Goal: Task Accomplishment & Management: Use online tool/utility

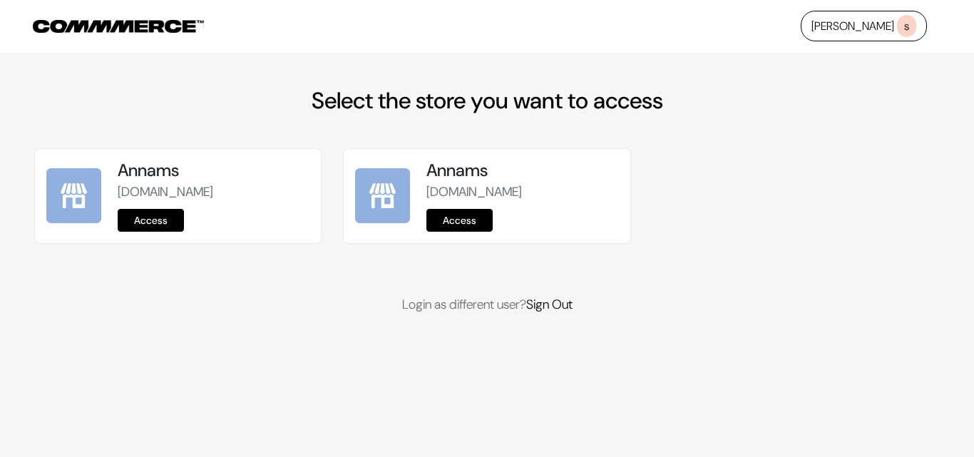
click at [153, 235] on div "Annams annams.commmerce.com Access" at bounding box center [178, 196] width 286 height 94
click at [153, 223] on link "Access" at bounding box center [151, 220] width 66 height 23
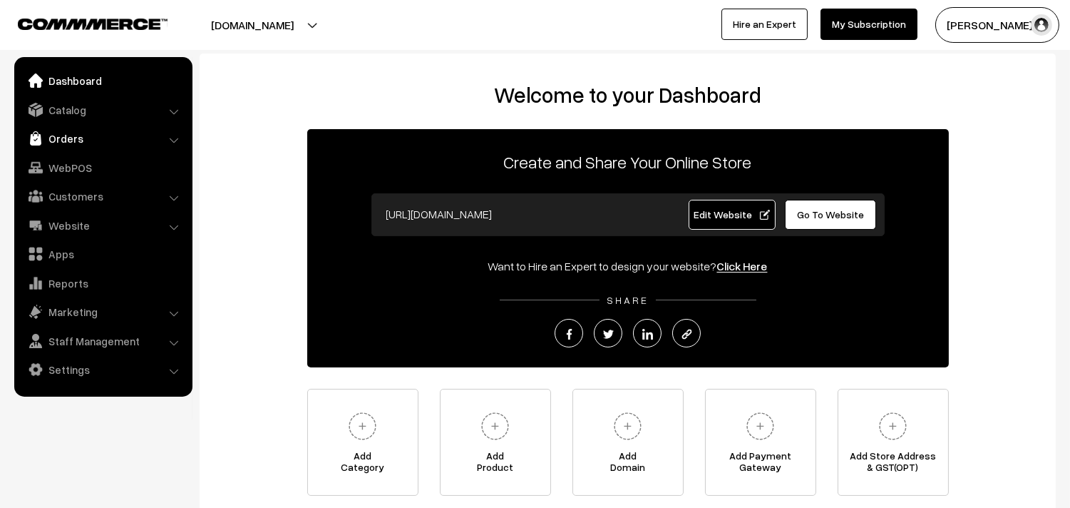
click at [74, 147] on link "Orders" at bounding box center [103, 138] width 170 height 26
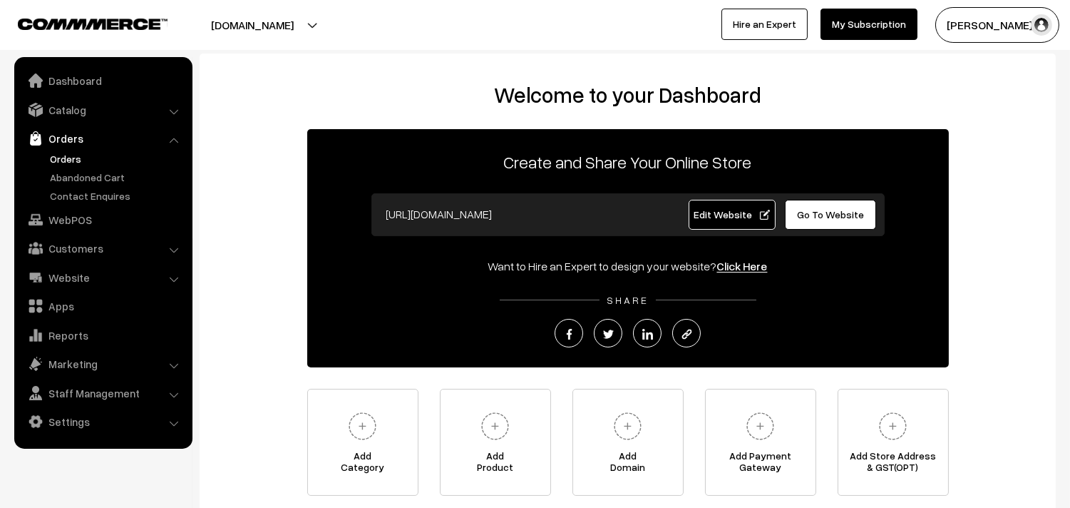
click at [72, 155] on link "Orders" at bounding box center [116, 158] width 141 height 15
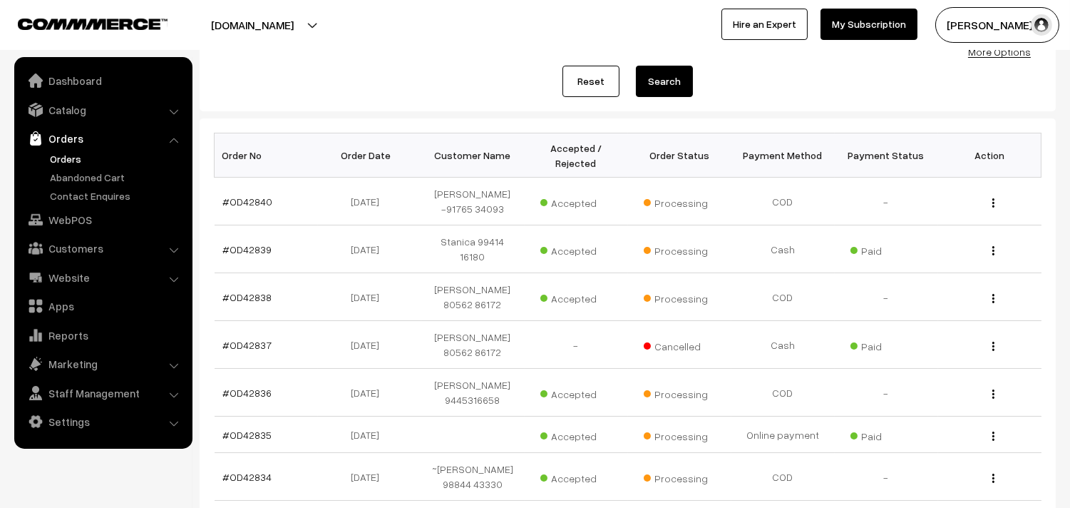
scroll to position [158, 0]
drag, startPoint x: 74, startPoint y: 262, endPoint x: 76, endPoint y: 275, distance: 13.0
click at [74, 262] on ul "Dashboard Catalog" at bounding box center [103, 252] width 178 height 391
click at [76, 275] on link "Website" at bounding box center [103, 278] width 170 height 26
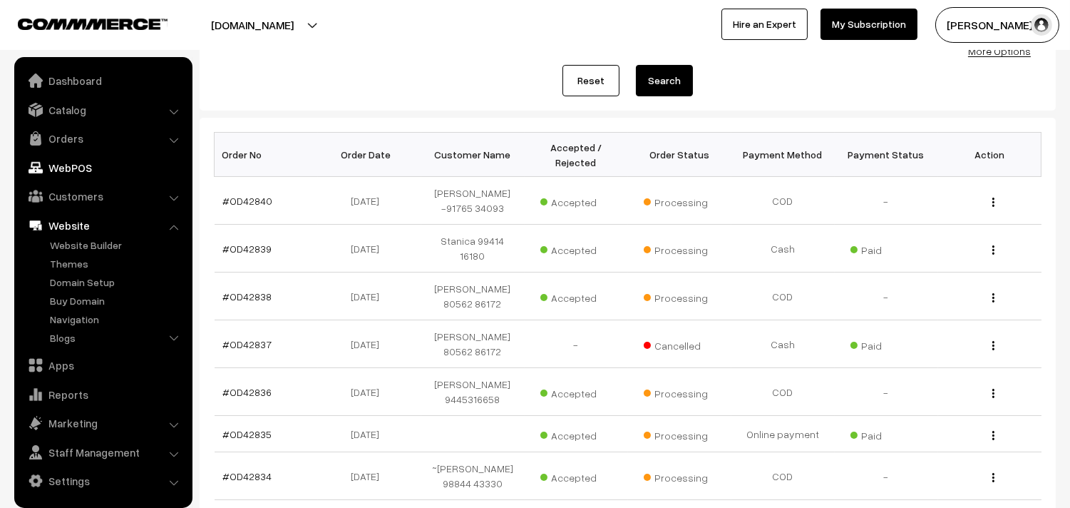
click at [63, 161] on link "WebPOS" at bounding box center [103, 168] width 170 height 26
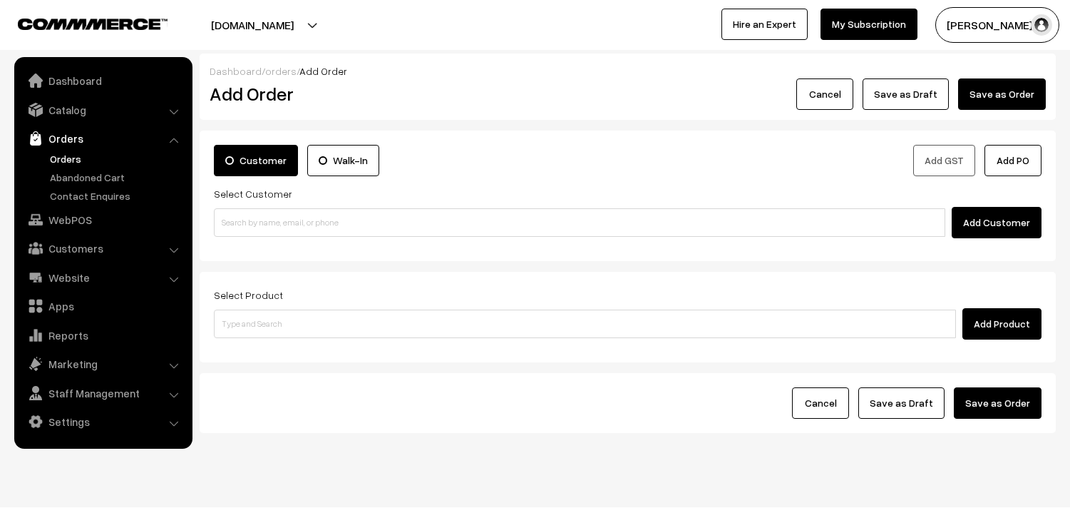
click at [298, 195] on div "Select Customer Add Customer" at bounding box center [628, 211] width 828 height 53
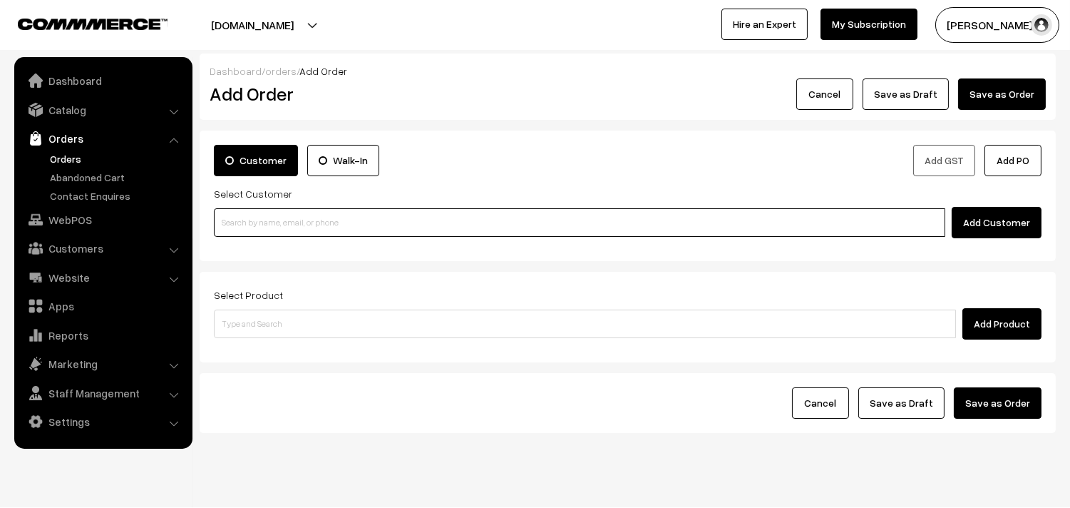
paste input "96202 02330"
click at [279, 217] on input at bounding box center [580, 222] width 732 height 29
click at [246, 212] on input "96202 02330" at bounding box center [580, 222] width 732 height 29
click at [257, 238] on ul "No customers found." at bounding box center [582, 246] width 736 height 19
paste input "02"
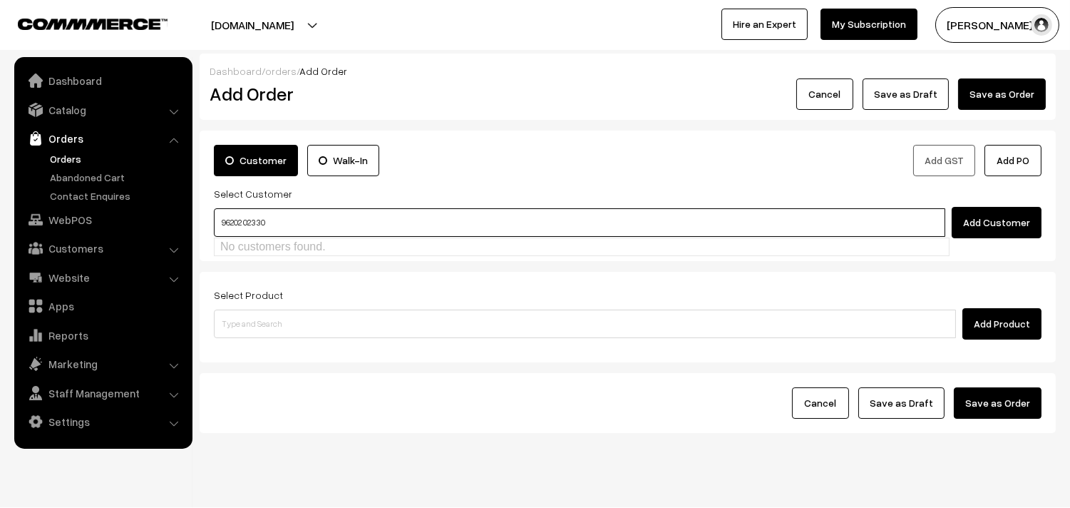
drag, startPoint x: 245, startPoint y: 218, endPoint x: 282, endPoint y: 217, distance: 37.1
click at [247, 218] on input "96202 02330" at bounding box center [580, 222] width 732 height 29
click at [305, 240] on link "Vinodh 9620202330 [9620202330]" at bounding box center [582, 248] width 734 height 21
type input "9620202330"
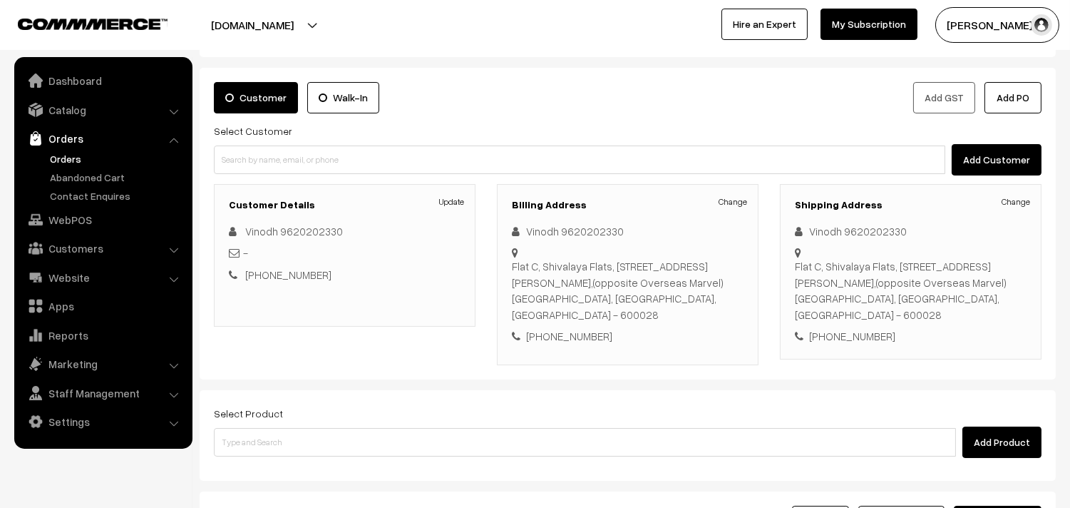
scroll to position [194, 0]
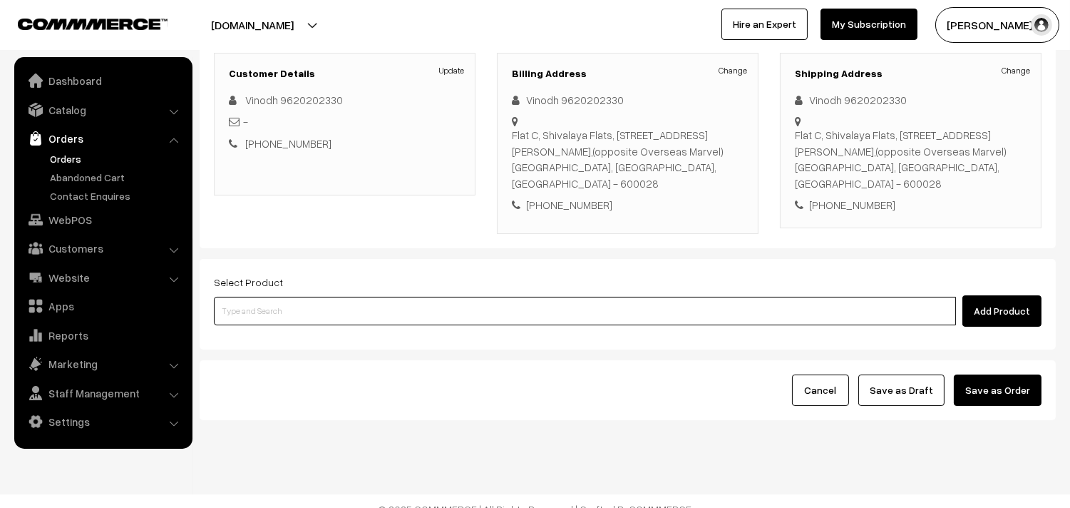
click at [285, 304] on input at bounding box center [585, 311] width 742 height 29
type input "kose koo"
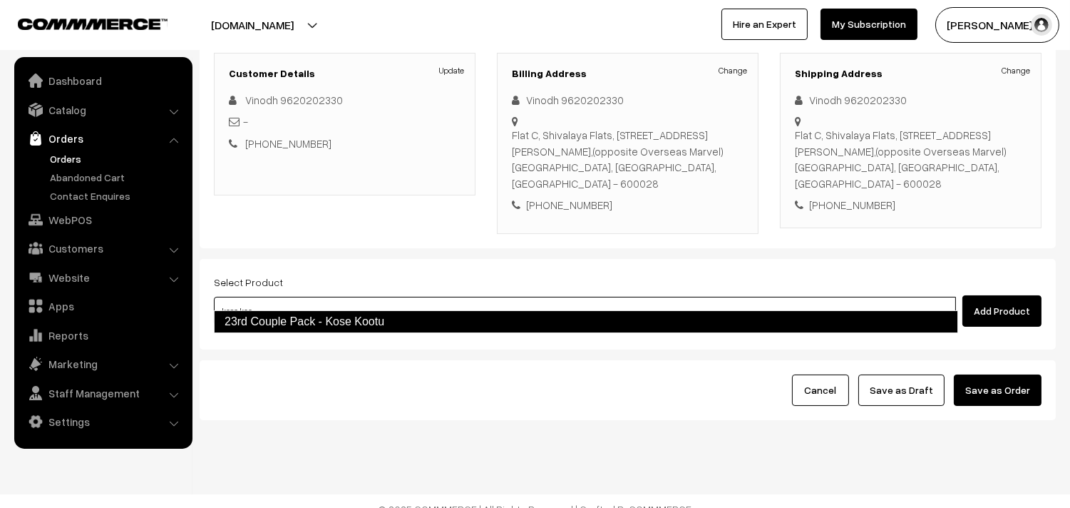
click at [274, 318] on link "23rd Couple Pack - Kose Kootu" at bounding box center [586, 321] width 744 height 23
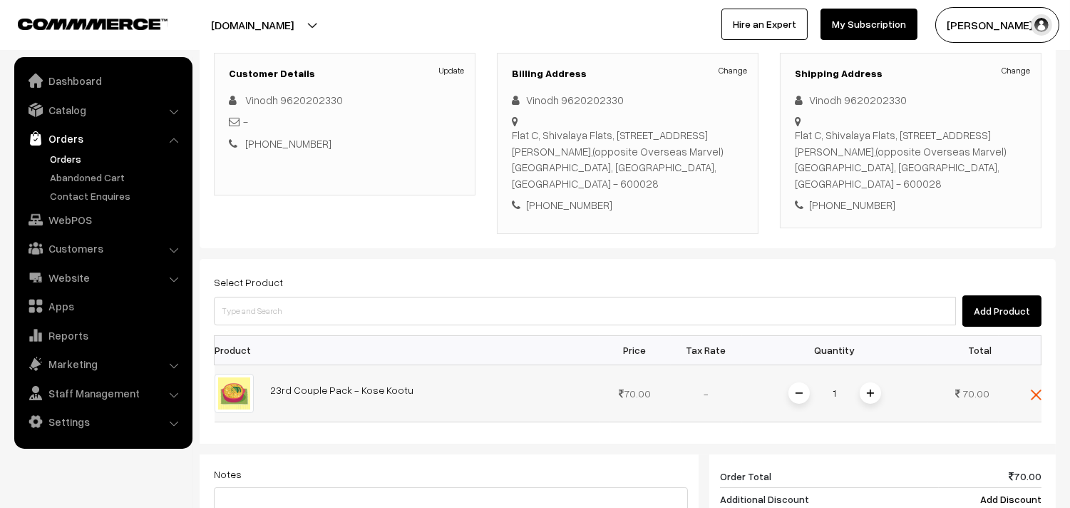
click at [863, 382] on span at bounding box center [870, 392] width 21 height 21
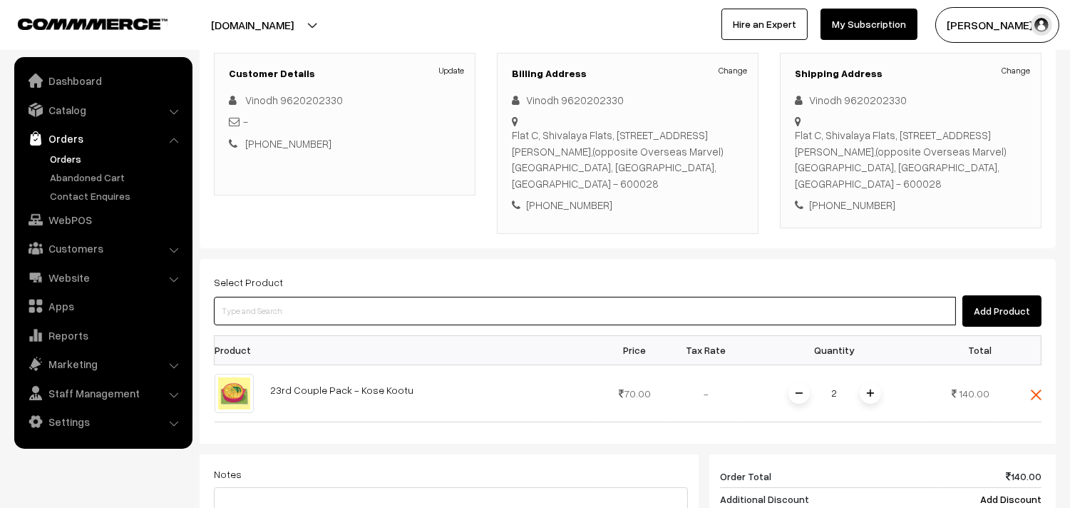
click at [273, 303] on input at bounding box center [585, 311] width 742 height 29
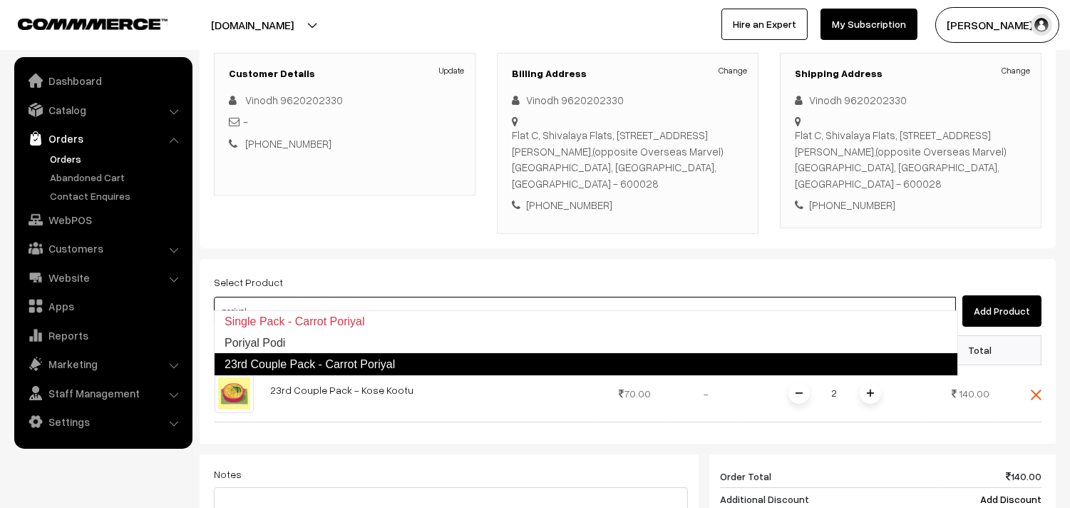
click at [297, 357] on ul "Single Pack - Carrot Poriyal Poriyal Podi 23rd Couple Pack - Carrot Poriyal" at bounding box center [586, 343] width 744 height 66
type input "poriyal"
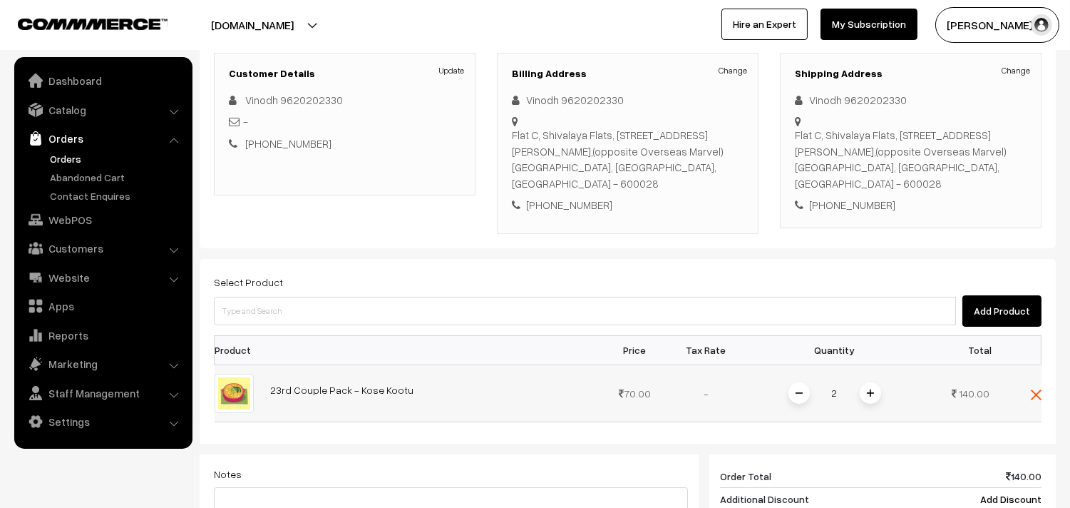
click at [610, 379] on td "70.00" at bounding box center [635, 392] width 71 height 57
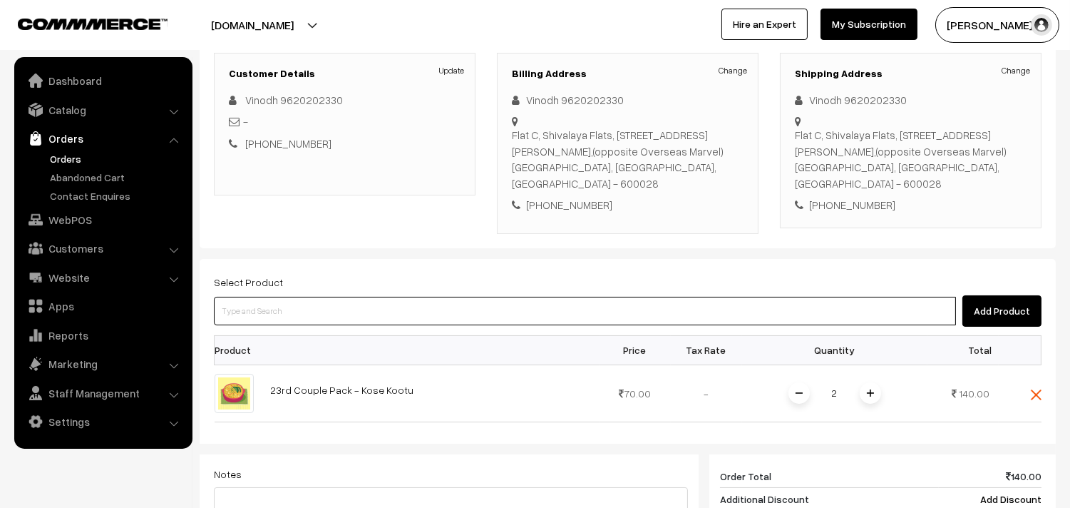
click at [333, 304] on input at bounding box center [585, 311] width 742 height 29
type input "poriyal"
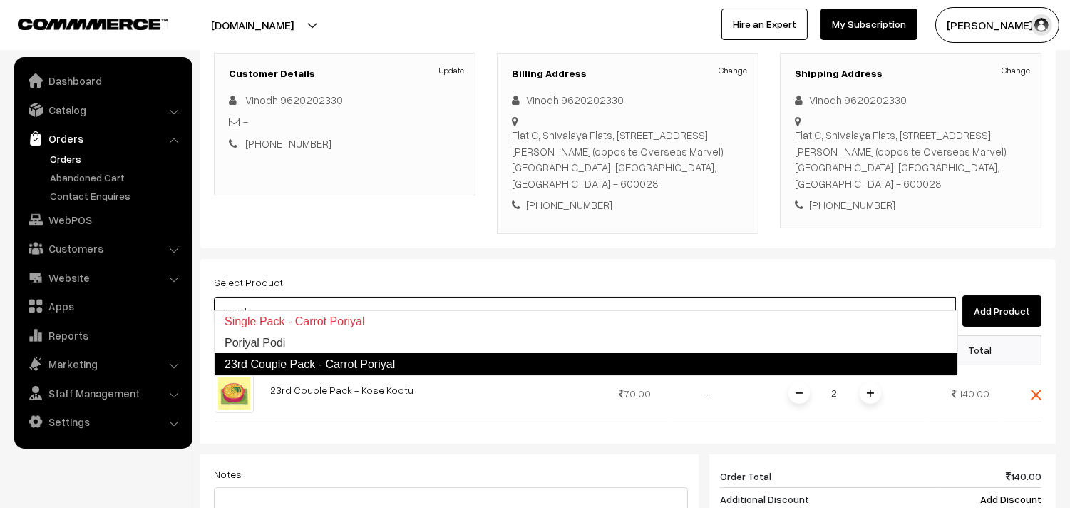
click at [328, 356] on link "23rd Couple Pack - Carrot Poriyal" at bounding box center [586, 364] width 744 height 23
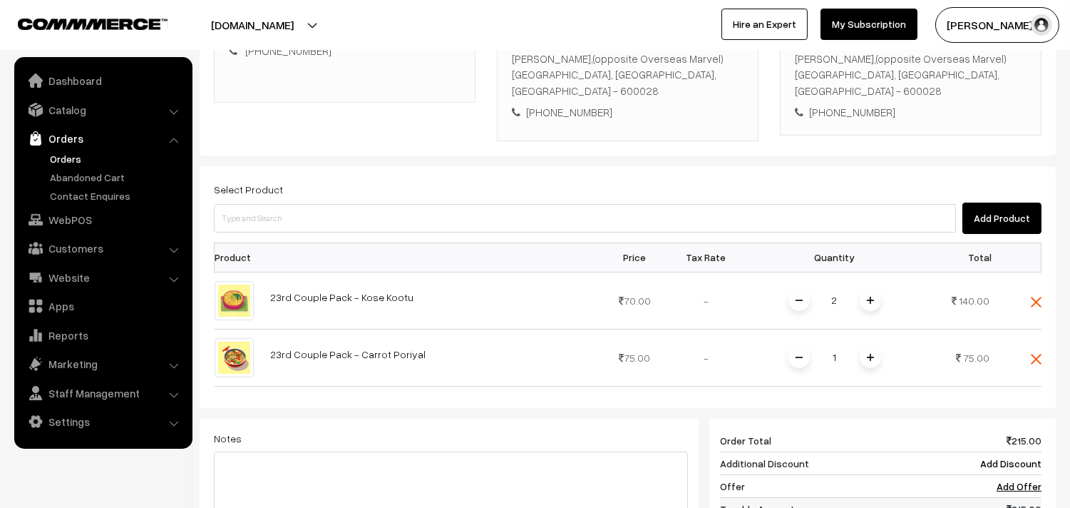
scroll to position [431, 0]
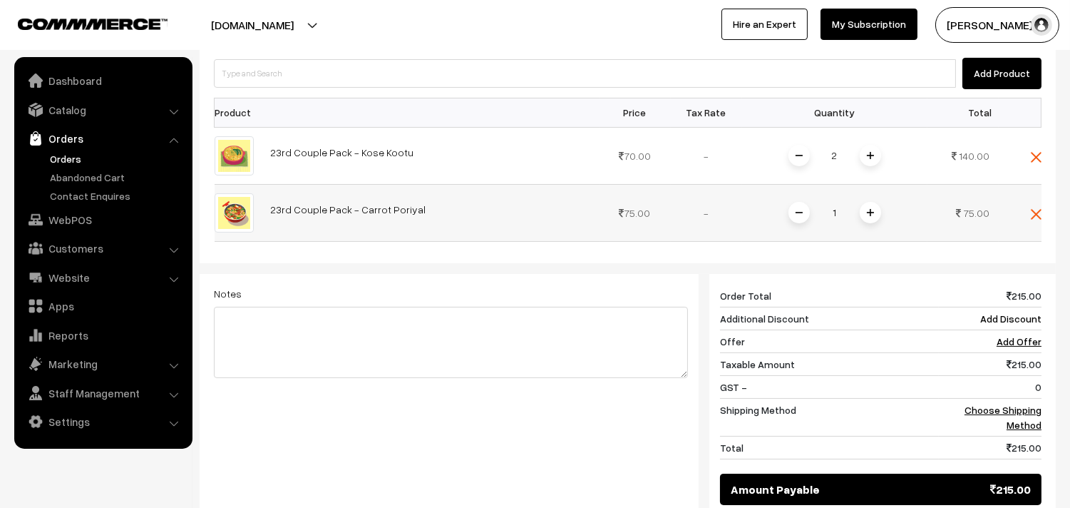
click at [873, 202] on span at bounding box center [870, 212] width 21 height 21
click at [1011, 398] on td "Choose Shipping Method" at bounding box center [990, 417] width 103 height 38
click at [1011, 404] on link "Choose Shipping Method" at bounding box center [1003, 417] width 77 height 27
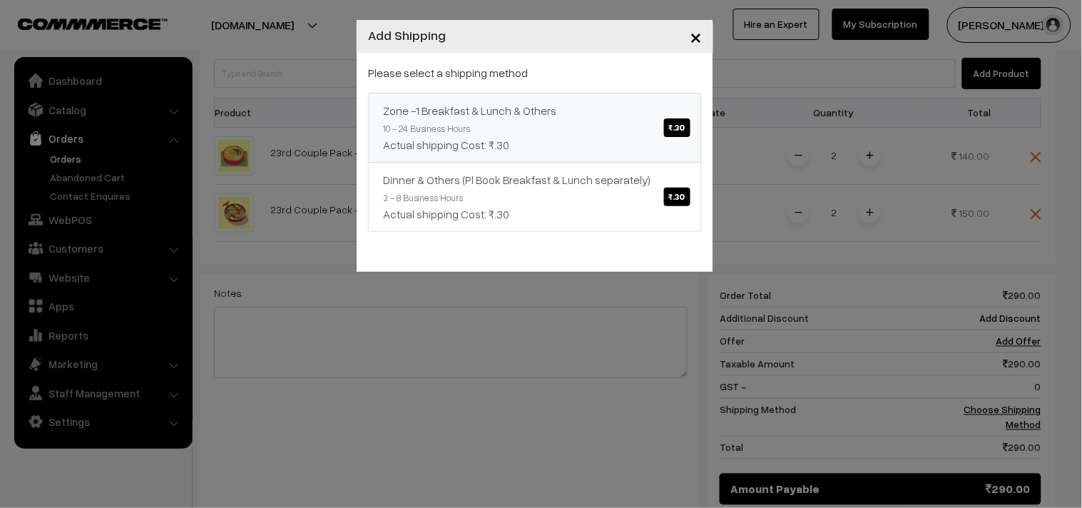
click at [532, 131] on link "Zone -1 Breakfast & Lunch & Others ₹.30 10 - 24 Business Hours Actual shipping …" at bounding box center [535, 128] width 334 height 70
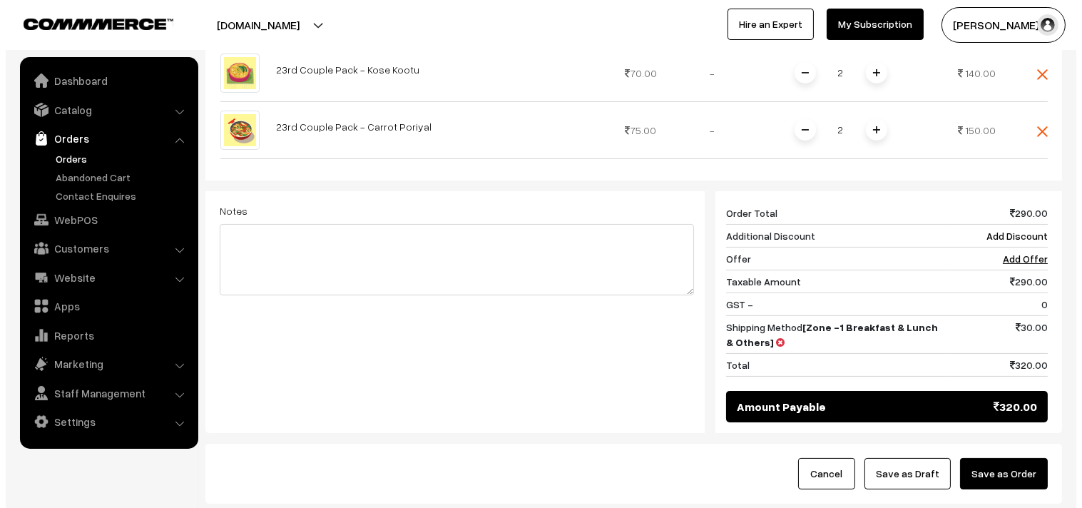
scroll to position [599, 0]
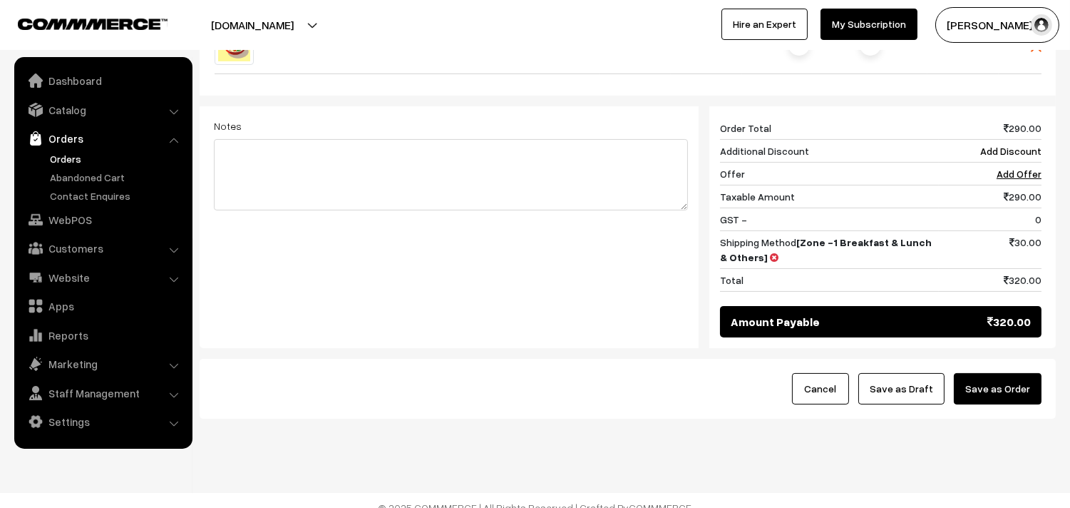
click at [992, 373] on button "Save as Order" at bounding box center [998, 388] width 88 height 31
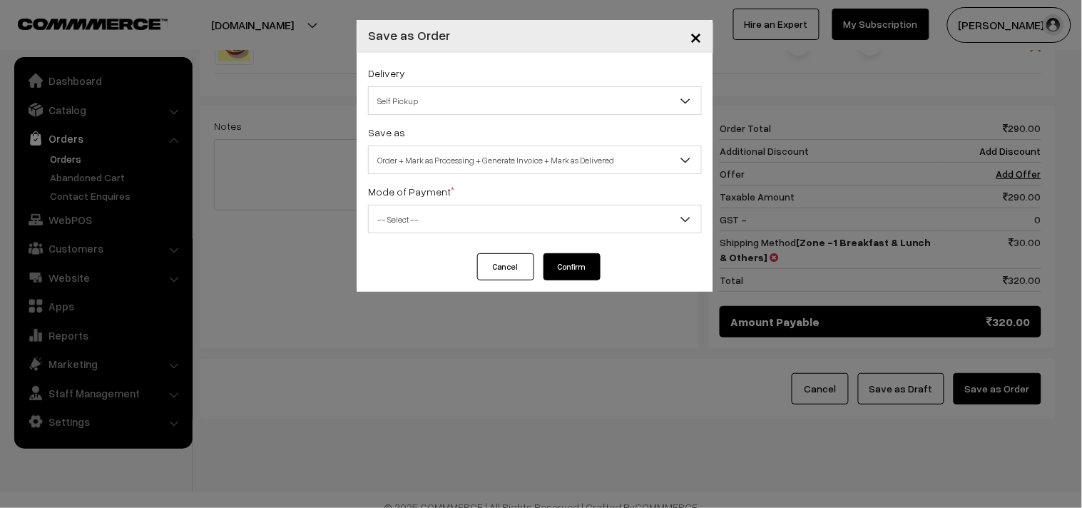
drag, startPoint x: 466, startPoint y: 103, endPoint x: 437, endPoint y: 108, distance: 29.8
click at [461, 104] on span "Self Pickup" at bounding box center [535, 100] width 332 height 25
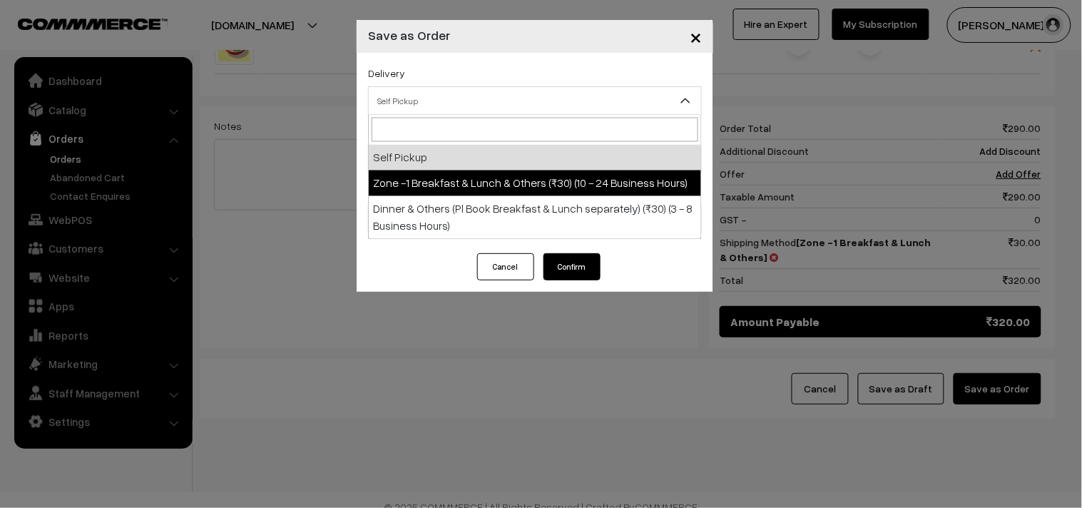
select select "ZON1"
select select "3"
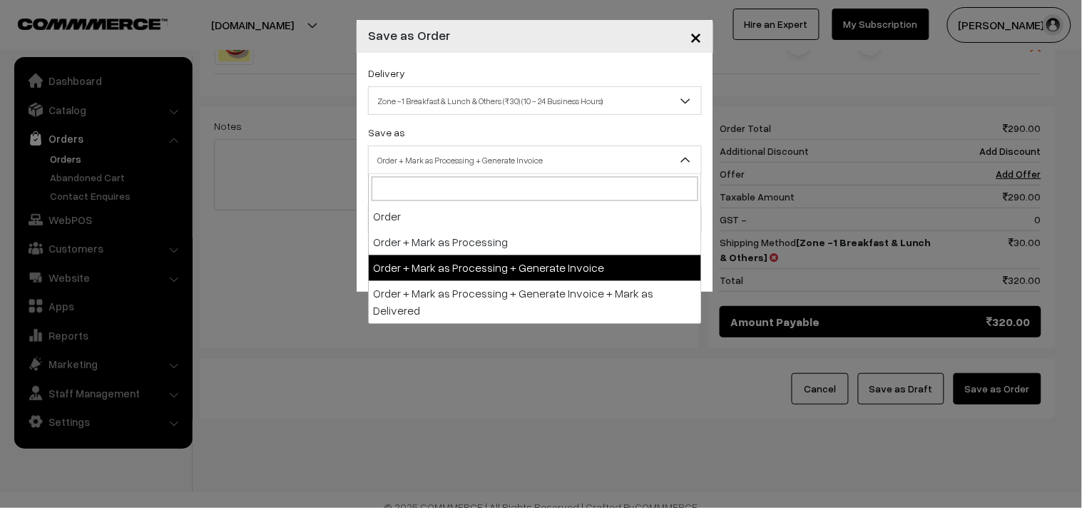
click at [453, 158] on span "Order + Mark as Processing + Generate Invoice" at bounding box center [535, 160] width 332 height 25
drag, startPoint x: 483, startPoint y: 259, endPoint x: 419, endPoint y: 224, distance: 73.1
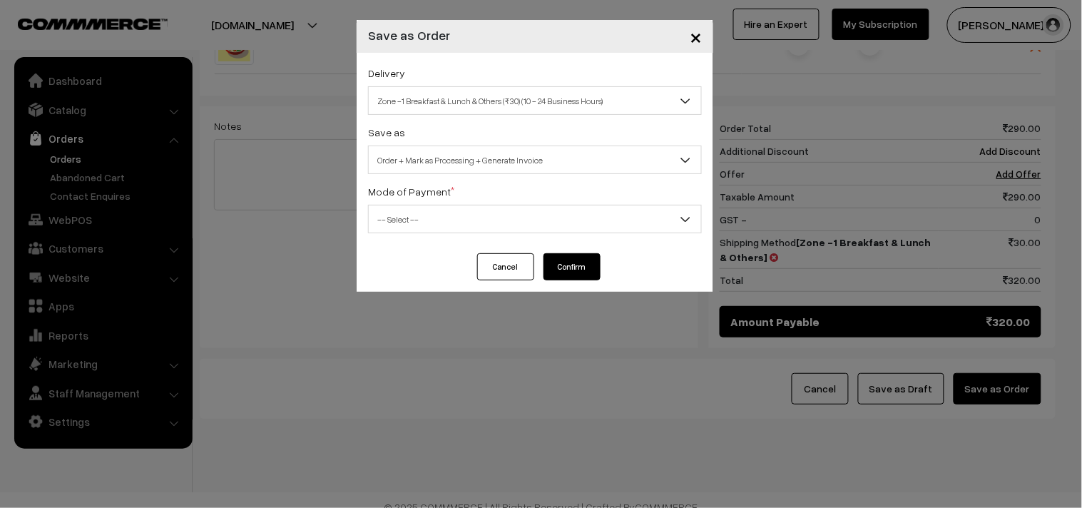
click at [417, 222] on span "-- Select --" at bounding box center [535, 219] width 332 height 25
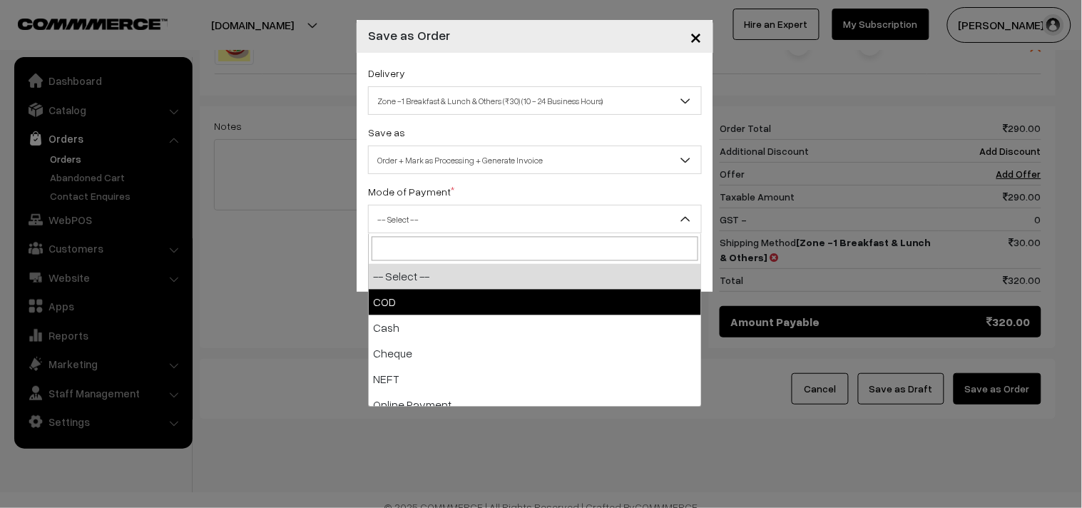
drag, startPoint x: 401, startPoint y: 294, endPoint x: 533, endPoint y: 293, distance: 131.9
select select "1"
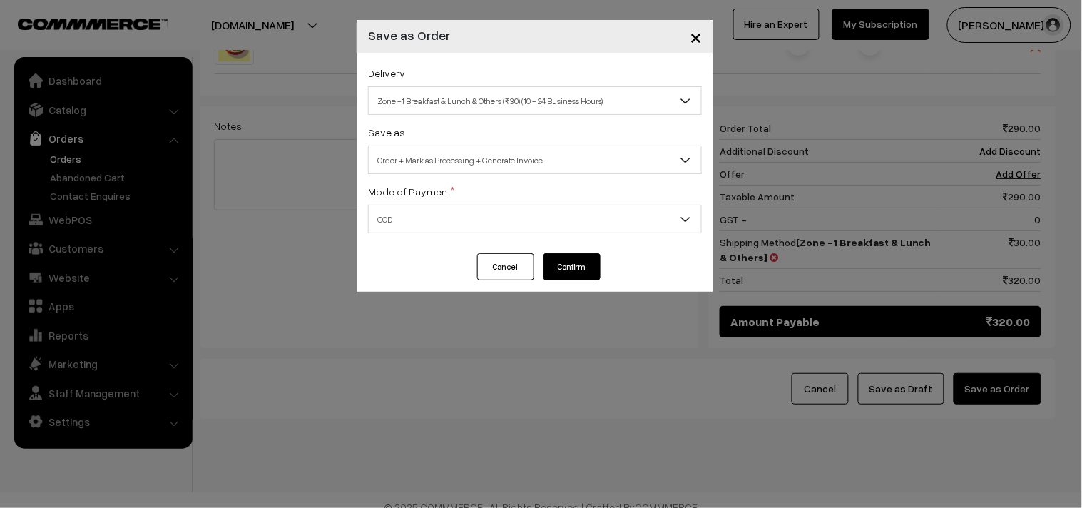
click at [579, 268] on button "Confirm" at bounding box center [571, 266] width 57 height 27
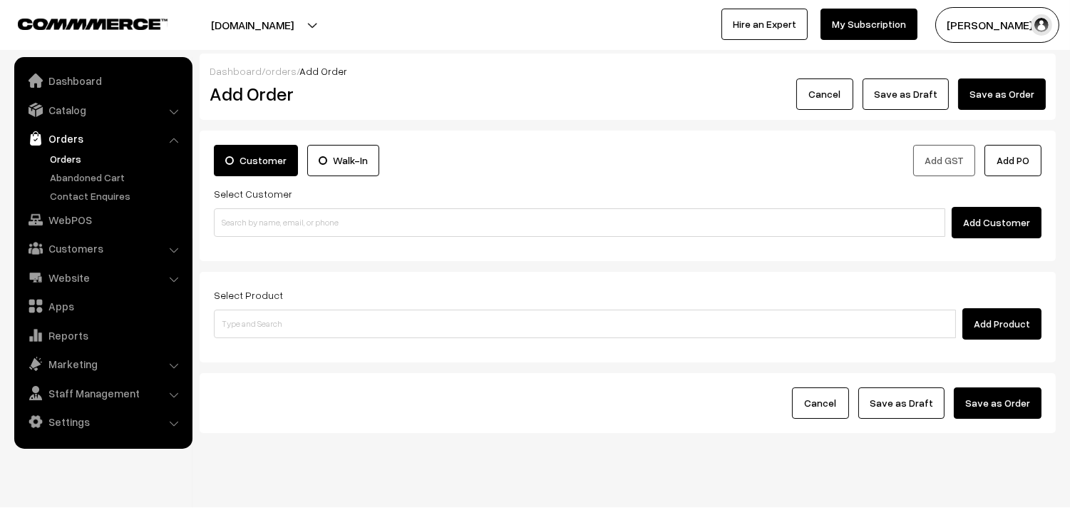
click at [73, 158] on link "Orders" at bounding box center [116, 158] width 141 height 15
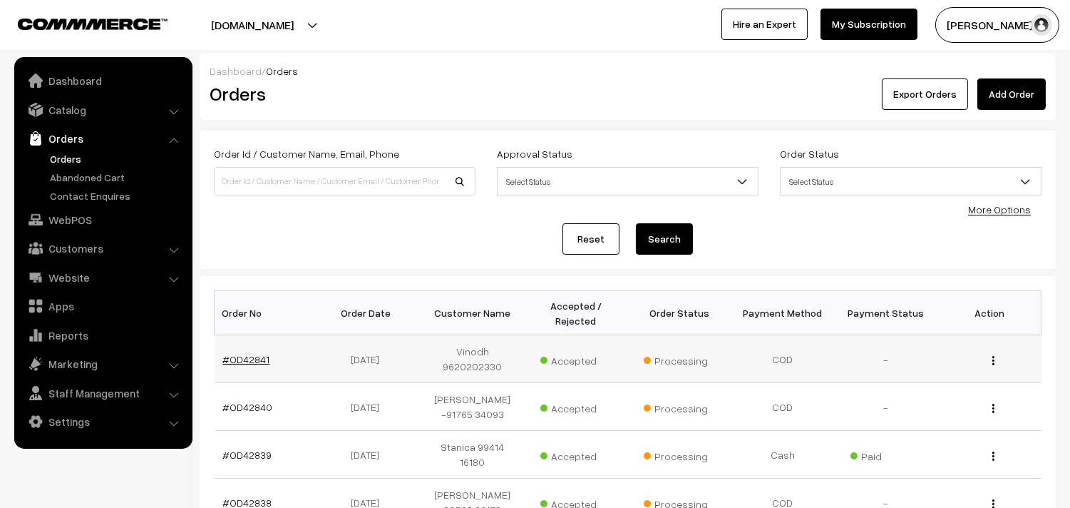
click at [237, 353] on link "#OD42841" at bounding box center [246, 359] width 47 height 12
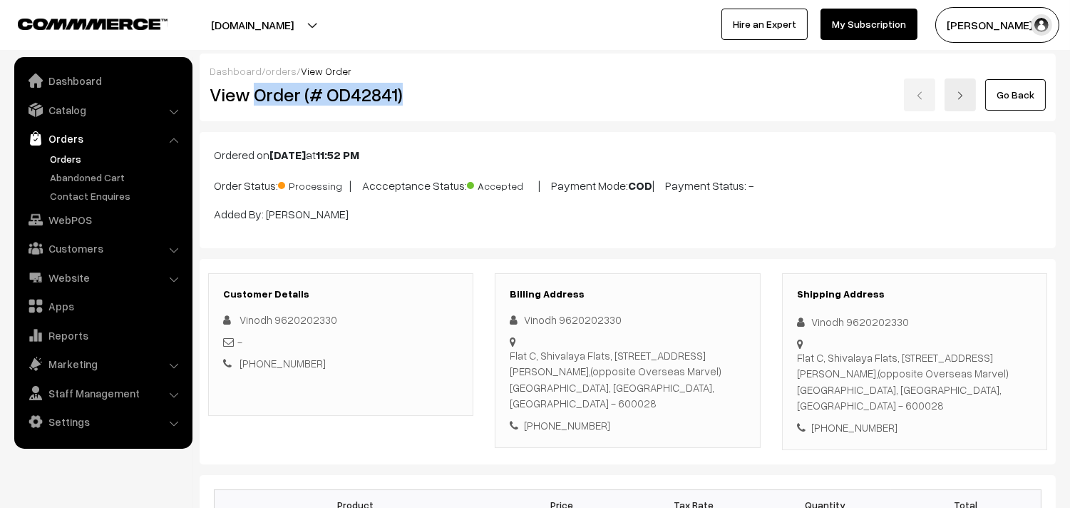
click at [421, 94] on h2 "View Order (# OD42841)" at bounding box center [342, 94] width 265 height 22
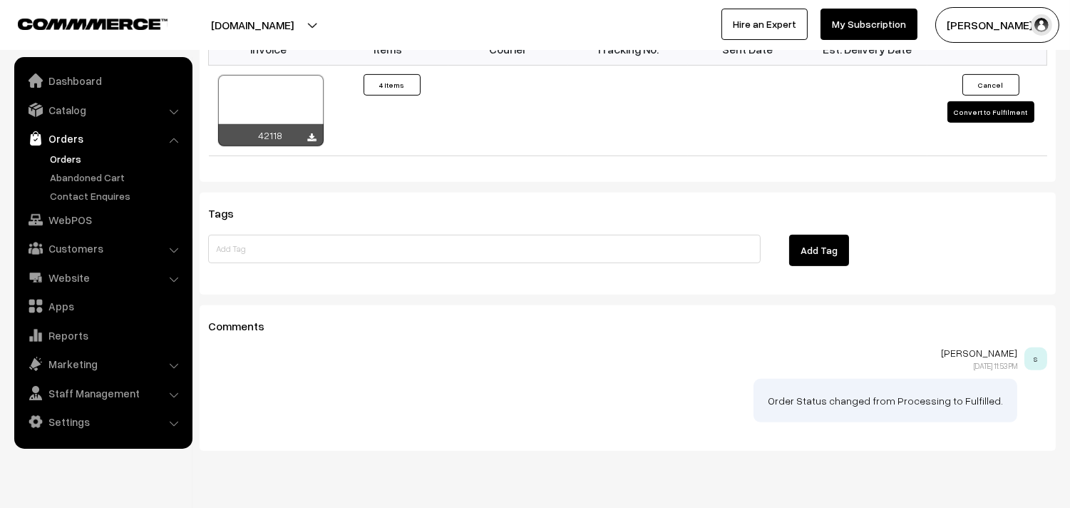
scroll to position [1132, 0]
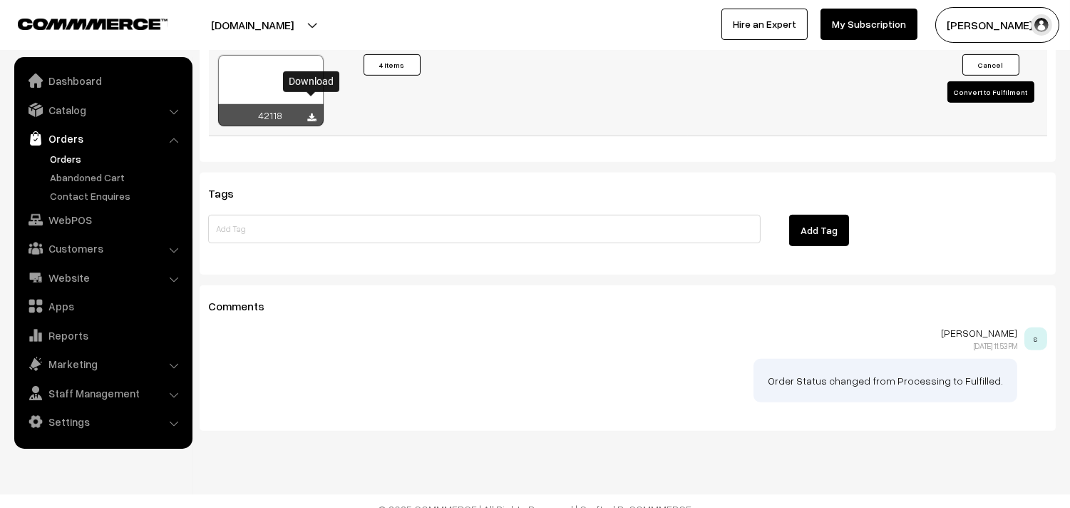
click at [311, 113] on icon at bounding box center [312, 117] width 9 height 9
click at [66, 219] on link "WebPOS" at bounding box center [103, 220] width 170 height 26
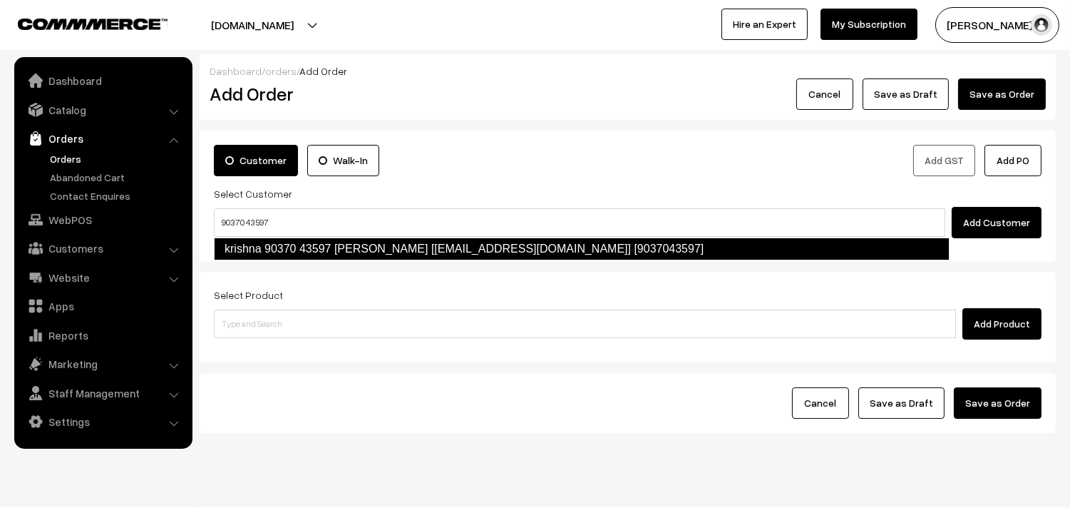
click at [296, 243] on link "krishna 90370 43597 Krishna [Annams43@gmail.com] [9037043597]" at bounding box center [582, 248] width 736 height 23
type input "90370 43597"
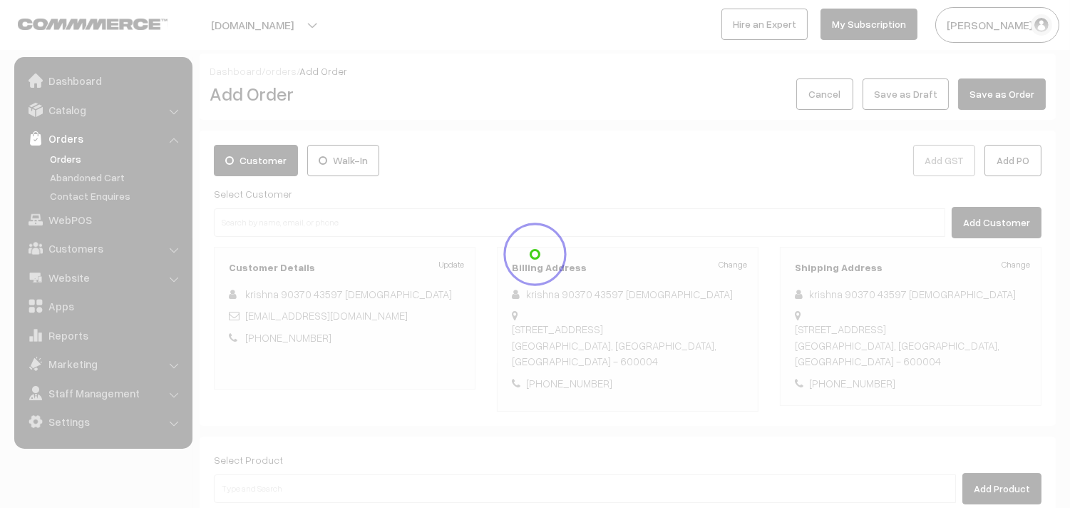
scroll to position [194, 0]
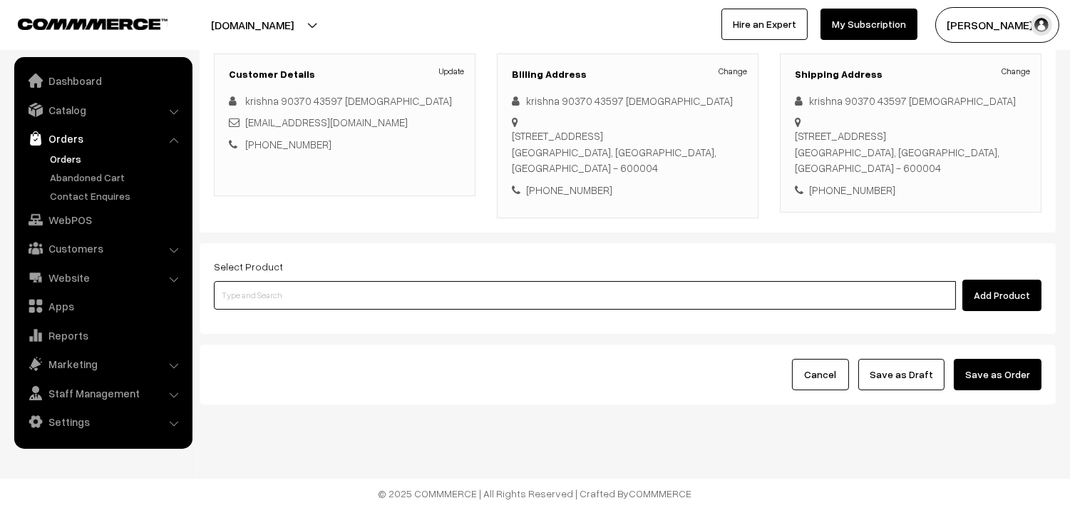
click at [300, 293] on input at bounding box center [585, 295] width 742 height 29
type input "23rd wi"
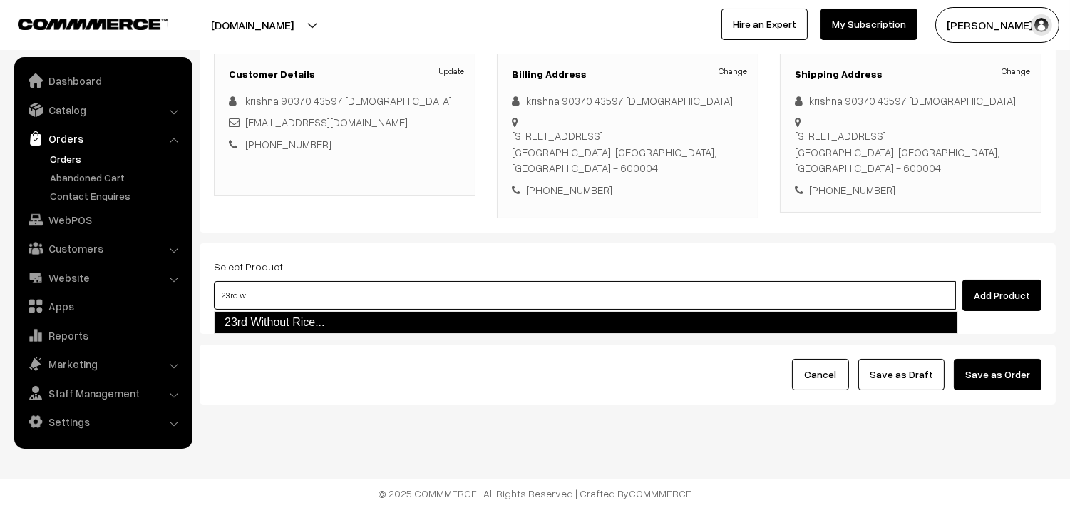
click at [297, 315] on link "23rd Without Rice..." at bounding box center [586, 322] width 744 height 23
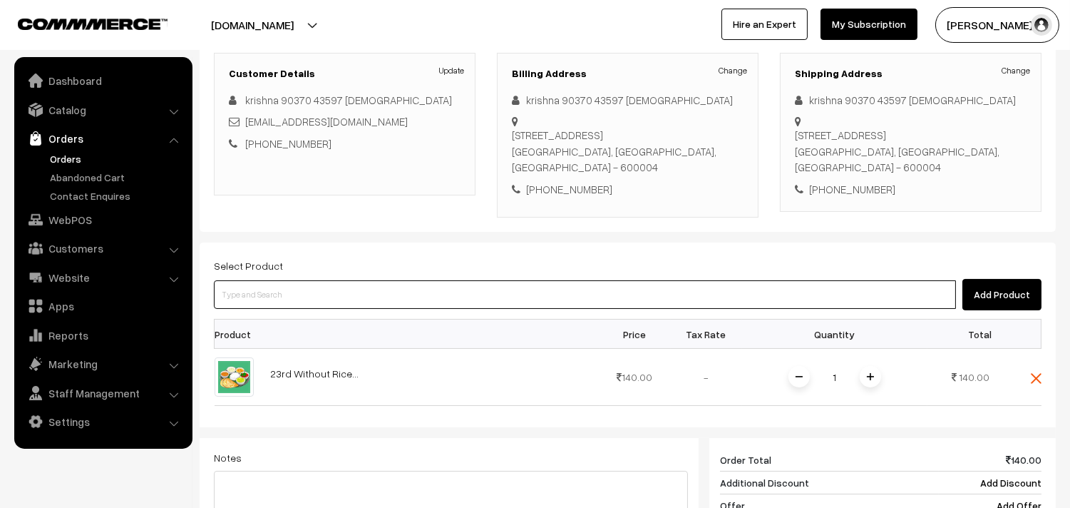
click at [302, 299] on input at bounding box center [585, 294] width 742 height 29
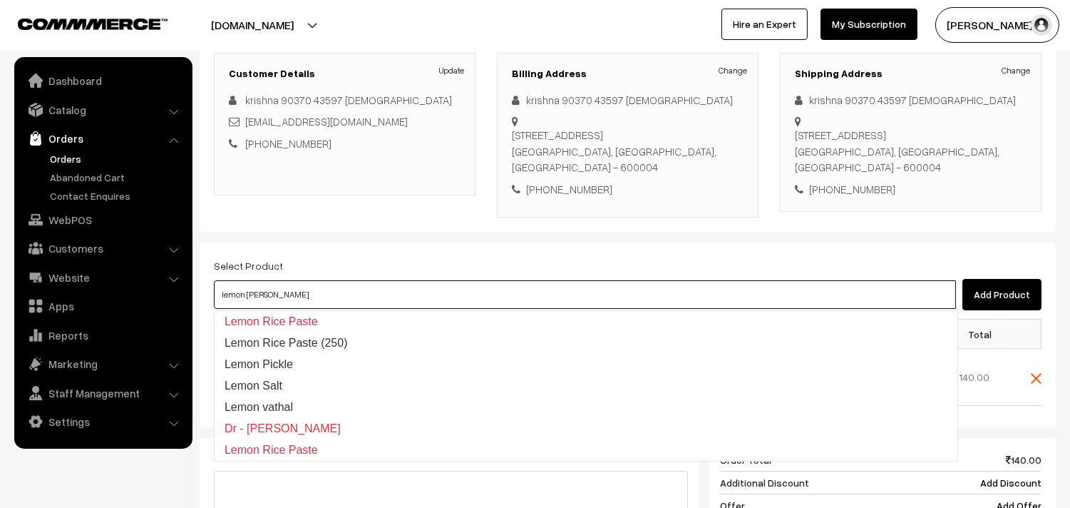
type input "lemon sadam"
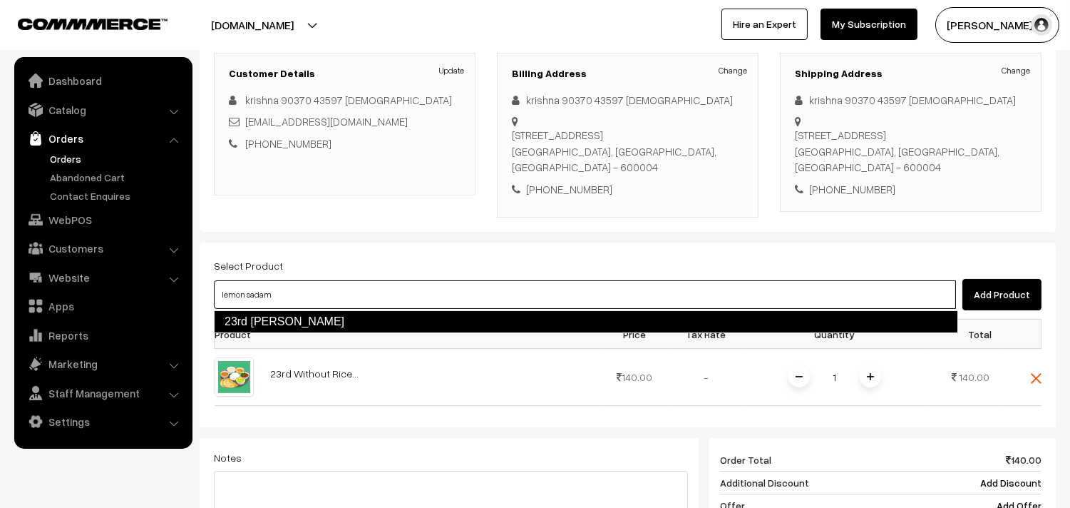
click at [291, 317] on link "23rd Lemon Sadam" at bounding box center [586, 321] width 744 height 23
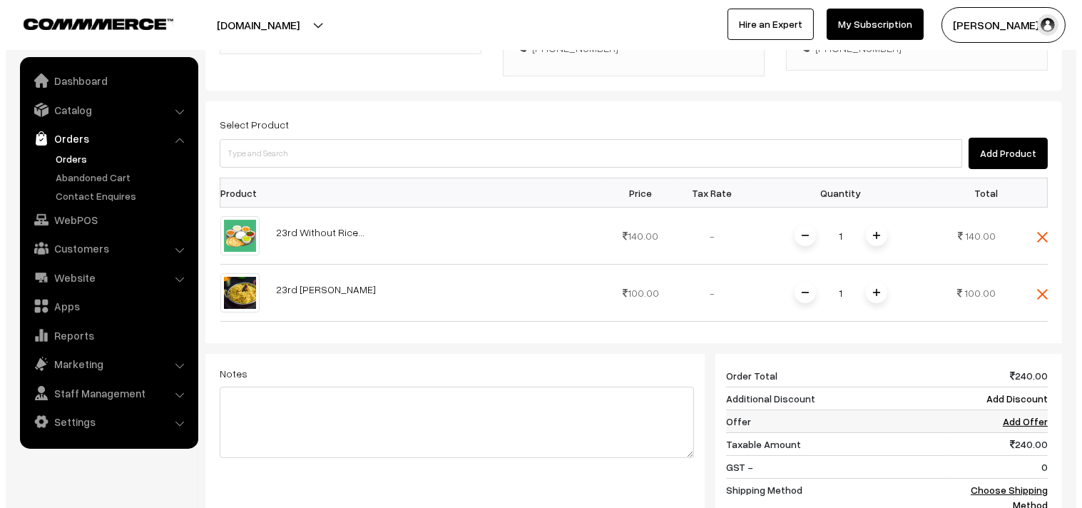
scroll to position [511, 0]
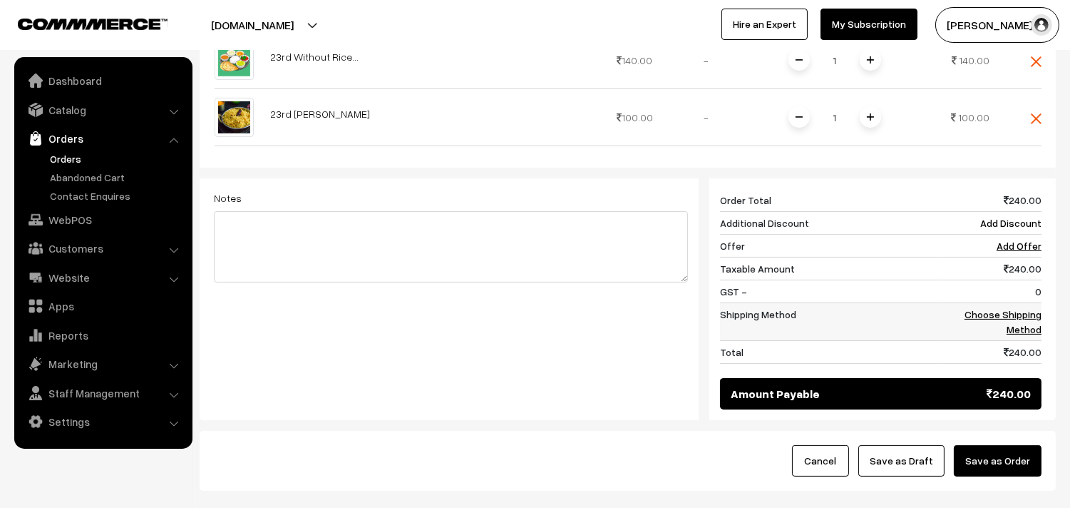
click at [991, 317] on link "Choose Shipping Method" at bounding box center [1003, 321] width 77 height 27
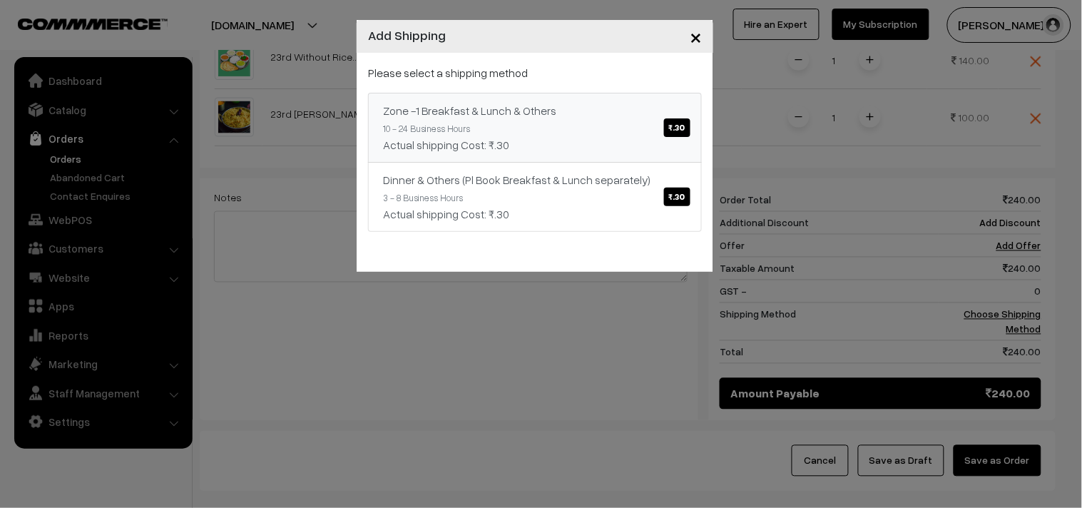
click at [654, 125] on link "Zone -1 Breakfast & Lunch & Others ₹.30 10 - 24 Business Hours Actual shipping …" at bounding box center [535, 128] width 334 height 70
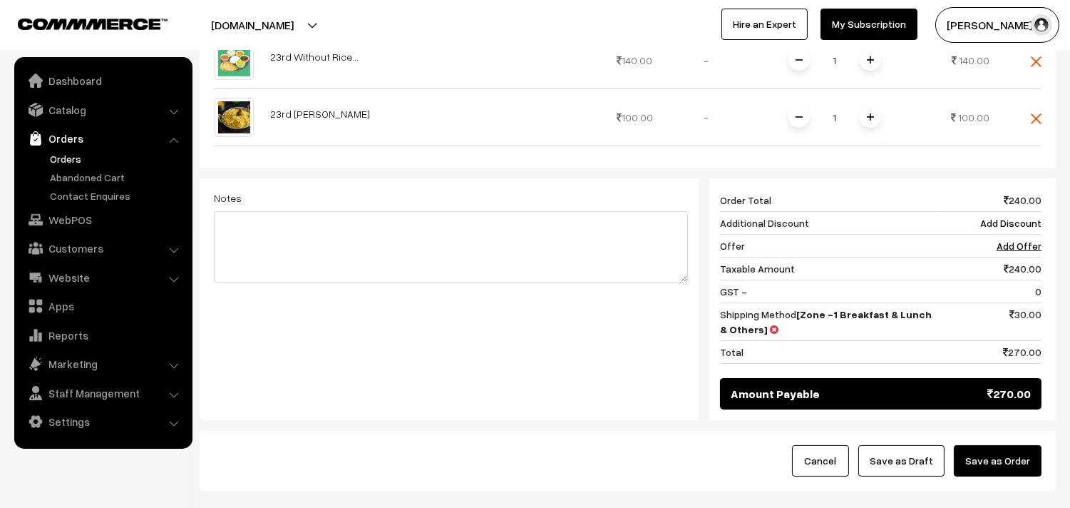
click at [978, 458] on button "Save as Order" at bounding box center [998, 460] width 88 height 31
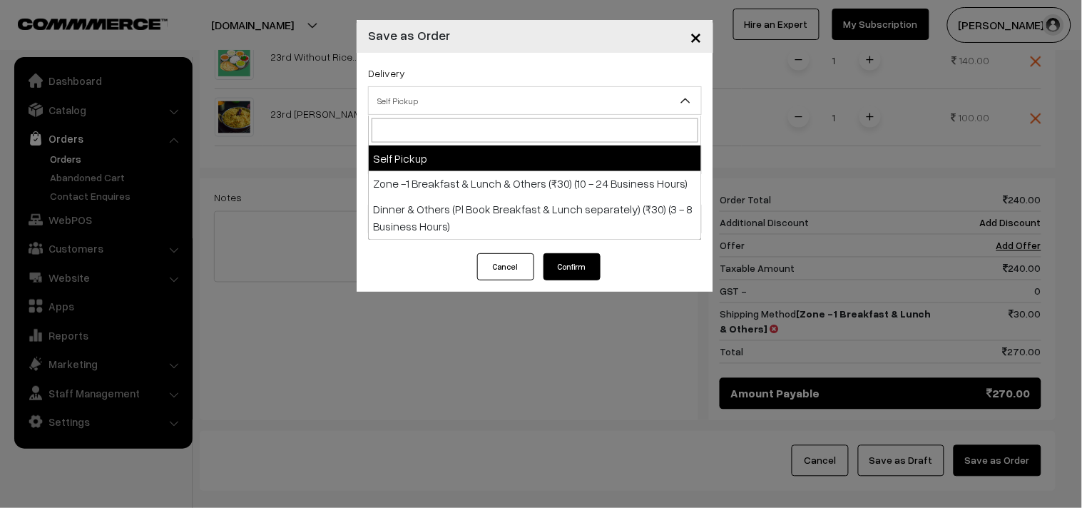
click at [415, 107] on span "Self Pickup" at bounding box center [535, 100] width 332 height 25
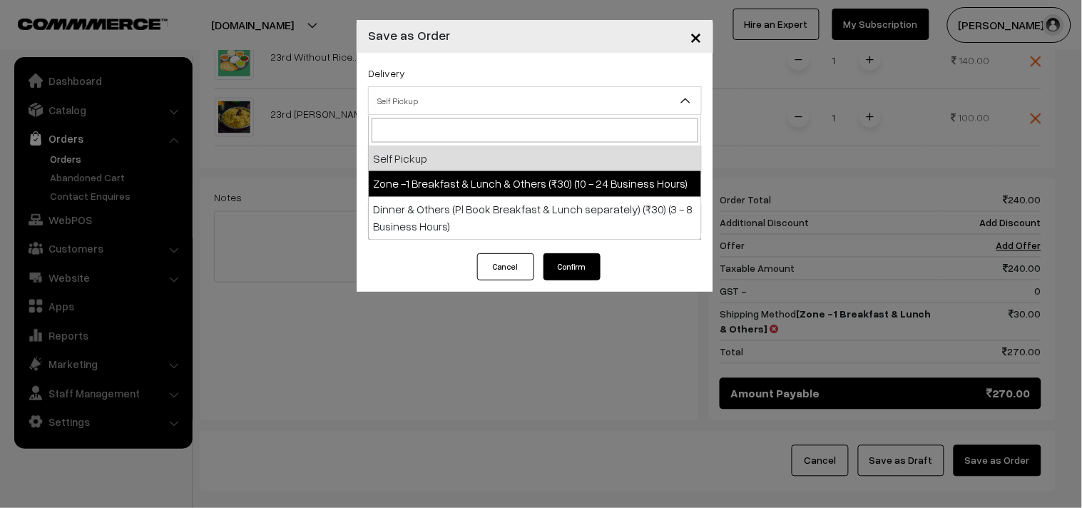
select select "ZON1"
select select "3"
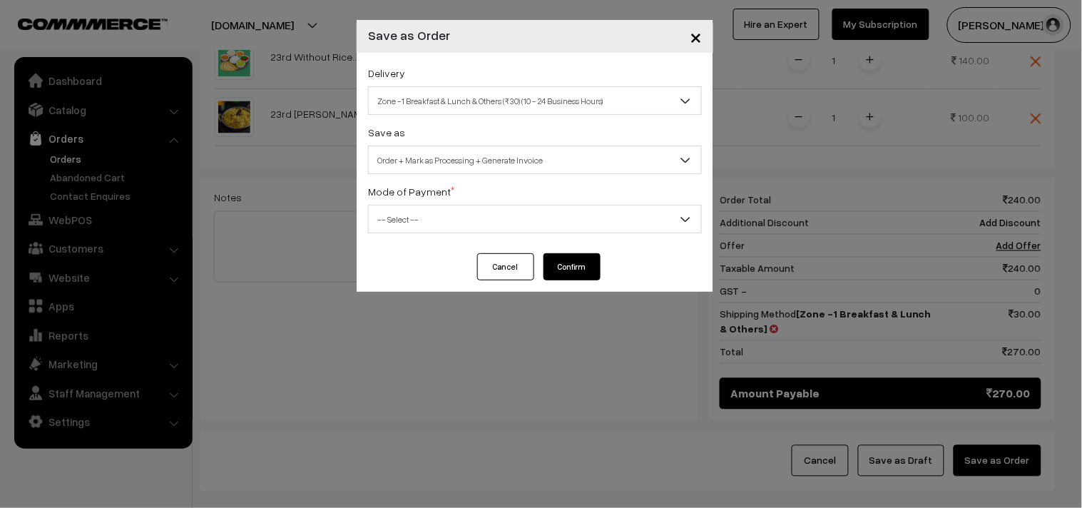
click at [473, 168] on span "Order + Mark as Processing + Generate Invoice" at bounding box center [535, 160] width 332 height 25
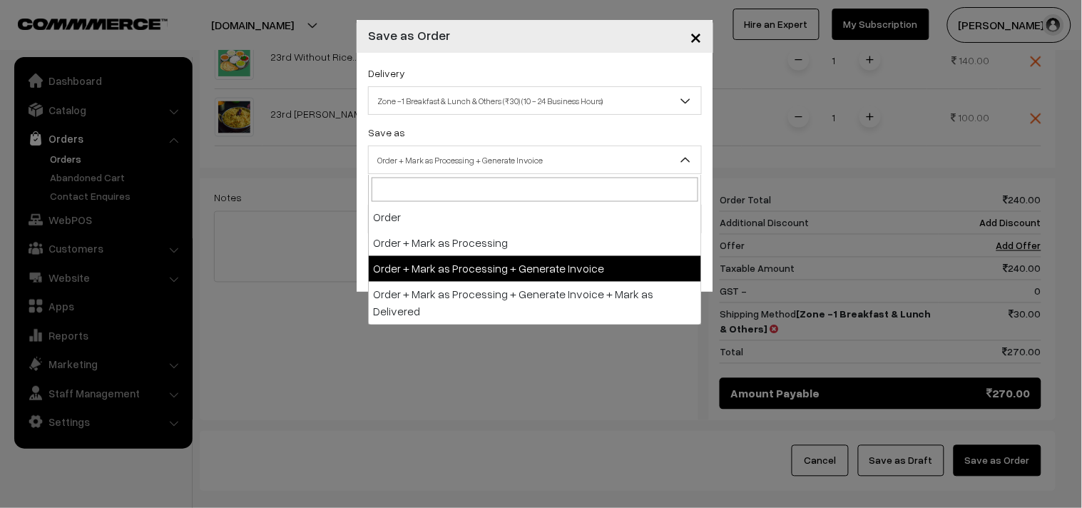
drag, startPoint x: 489, startPoint y: 262, endPoint x: 436, endPoint y: 229, distance: 62.1
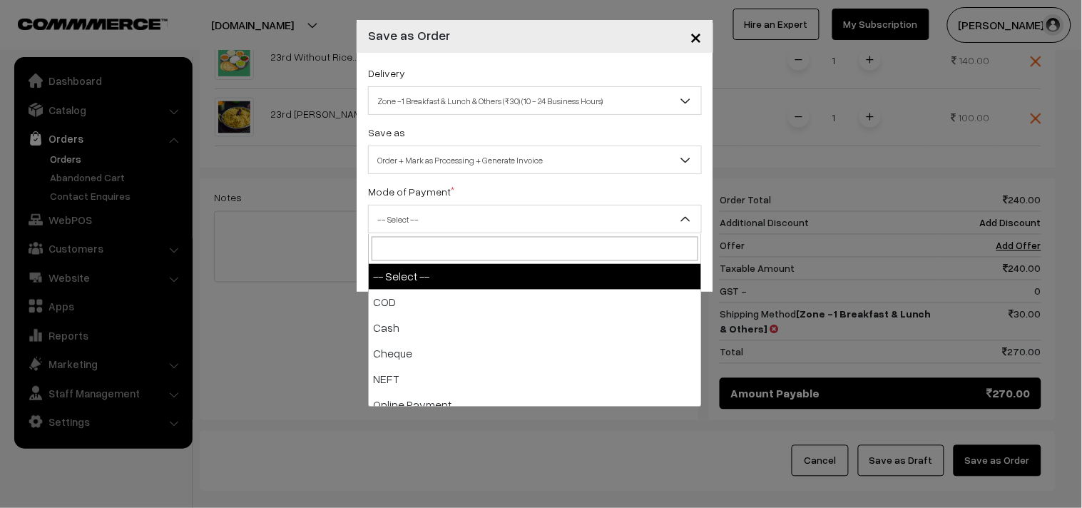
click at [436, 229] on span "-- Select --" at bounding box center [535, 219] width 332 height 25
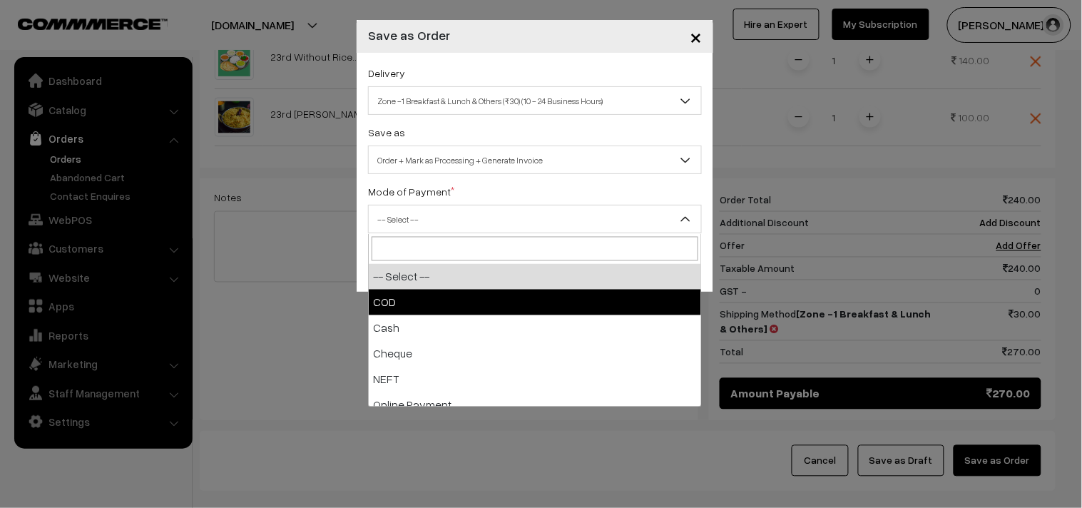
drag, startPoint x: 406, startPoint y: 293, endPoint x: 585, endPoint y: 292, distance: 178.3
select select "1"
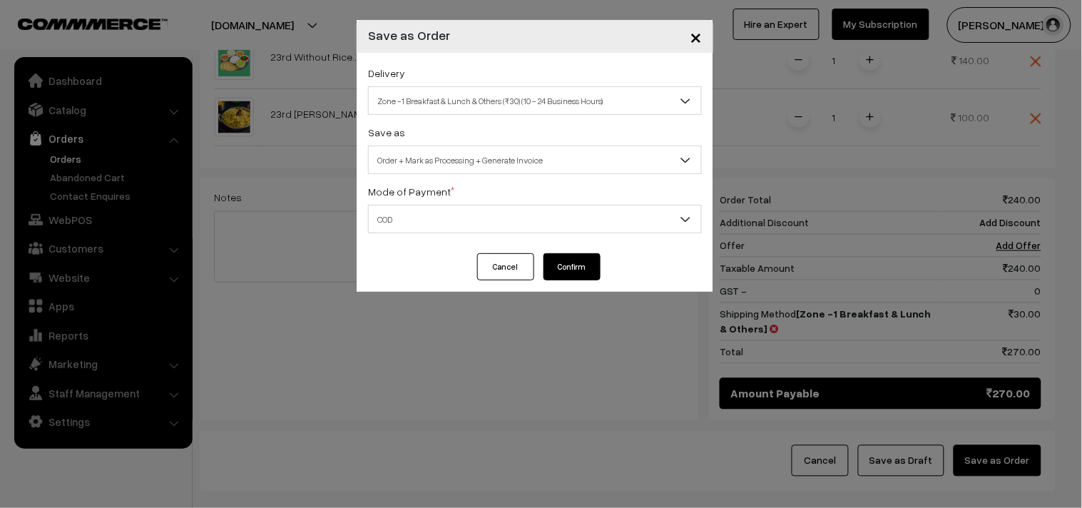
click at [586, 267] on button "Confirm" at bounding box center [571, 266] width 57 height 27
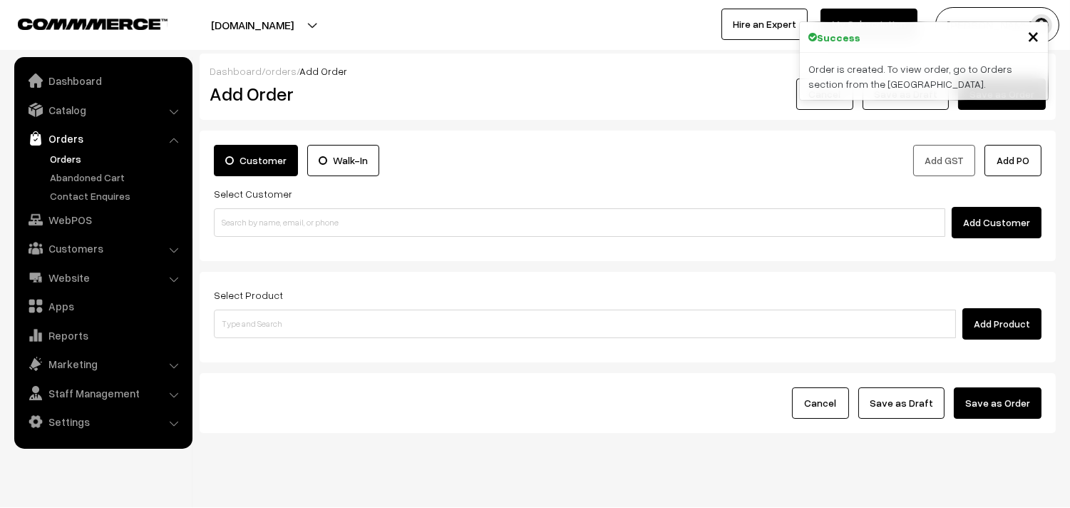
click at [87, 158] on link "Orders" at bounding box center [116, 158] width 141 height 15
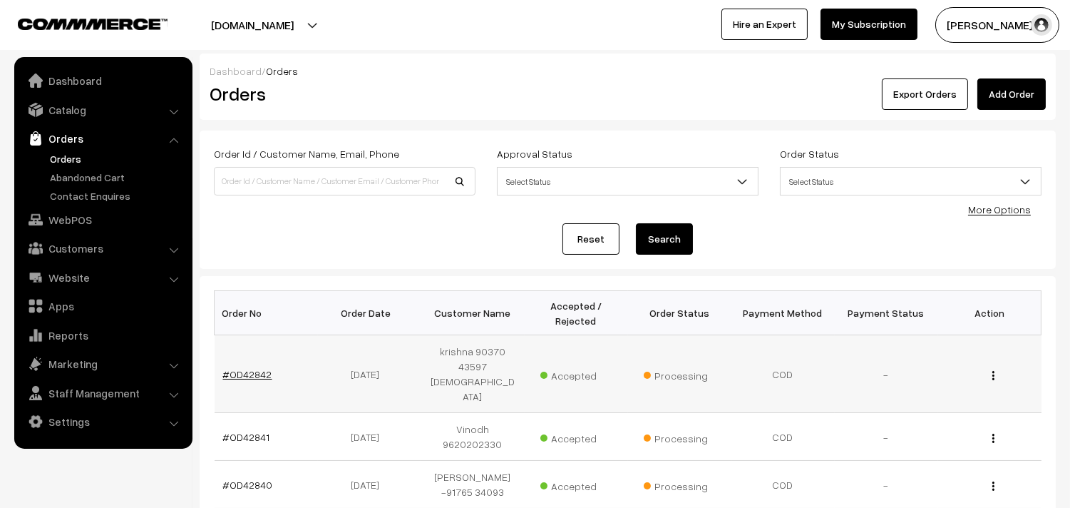
click at [240, 368] on link "#OD42842" at bounding box center [247, 374] width 49 height 12
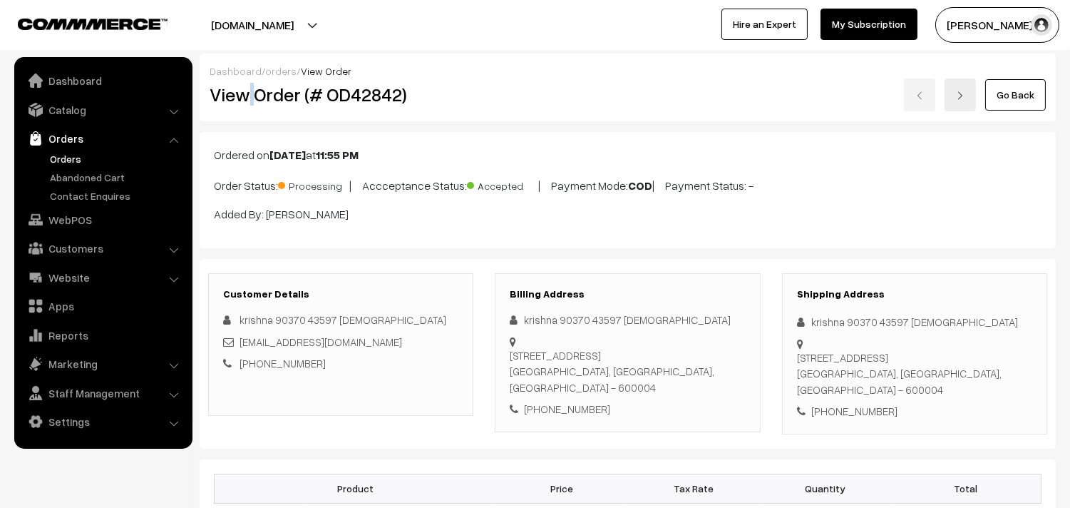
click at [253, 96] on h2 "View Order (# OD42842)" at bounding box center [342, 94] width 265 height 22
click at [258, 93] on h2 "View Order (# OD42842)" at bounding box center [342, 94] width 265 height 22
drag, startPoint x: 255, startPoint y: 93, endPoint x: 453, endPoint y: 114, distance: 200.0
click at [453, 114] on div "Dashboard / orders / View Order View Order (# OD42842) Go Back" at bounding box center [628, 87] width 856 height 68
copy h2 "Order (# OD42842)"
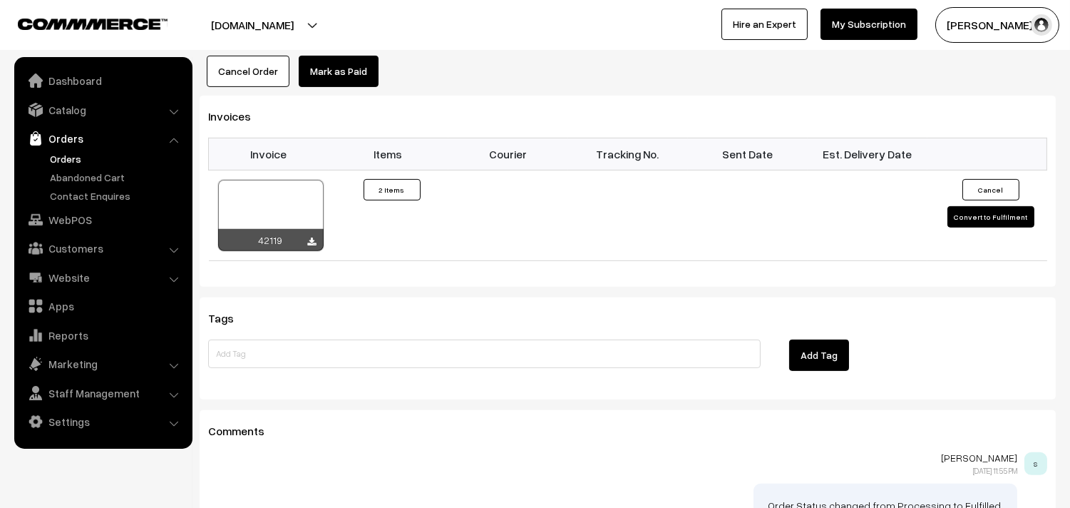
scroll to position [1109, 0]
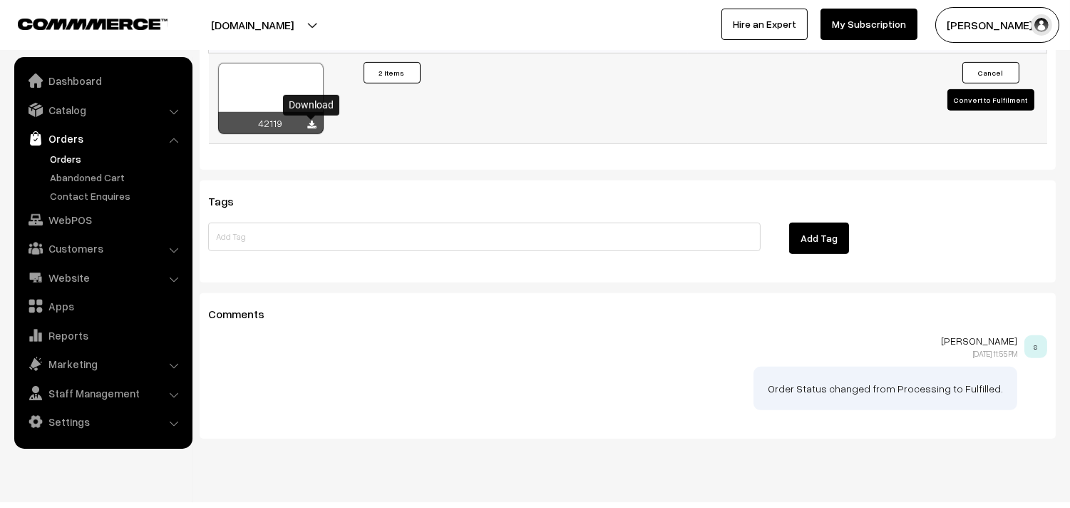
click at [314, 125] on icon at bounding box center [312, 124] width 9 height 9
click at [63, 151] on link "Orders" at bounding box center [116, 158] width 141 height 15
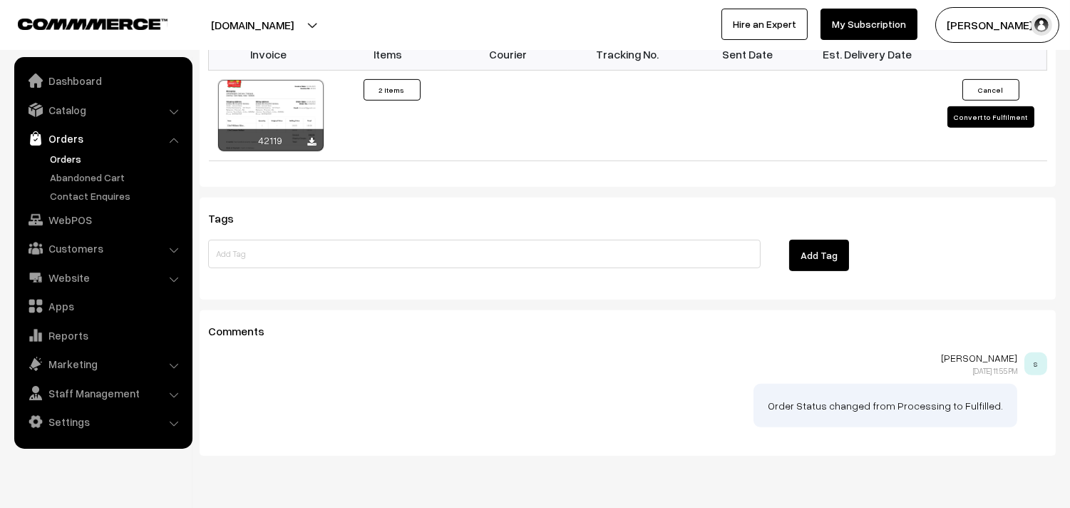
scroll to position [1092, 0]
click at [68, 155] on link "Orders" at bounding box center [116, 158] width 141 height 15
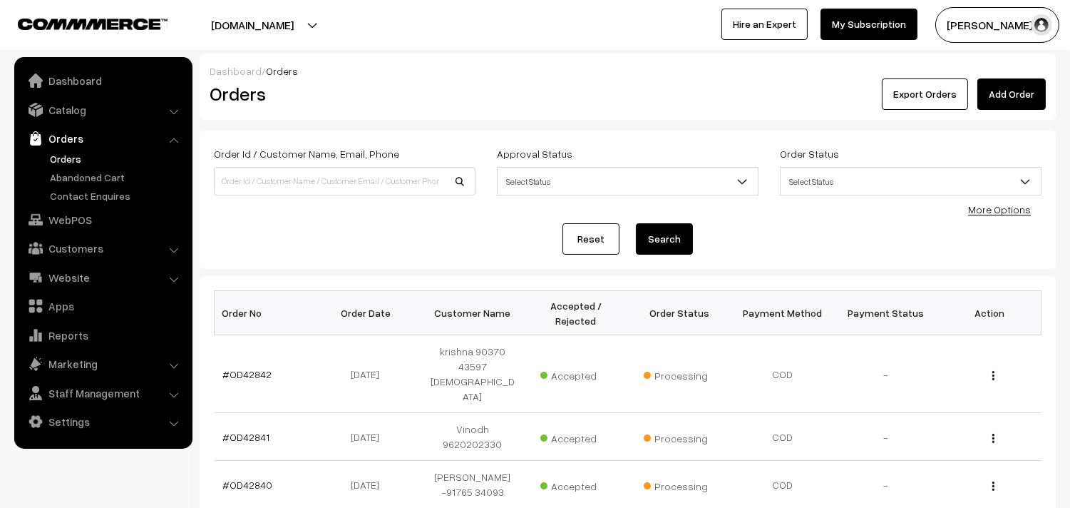
click at [68, 160] on link "Orders" at bounding box center [116, 158] width 141 height 15
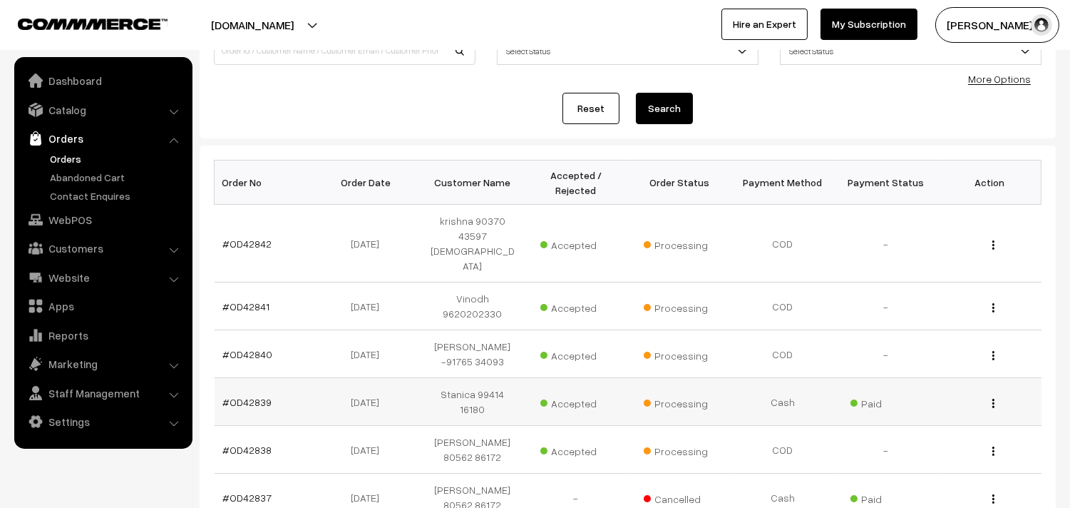
scroll to position [158, 0]
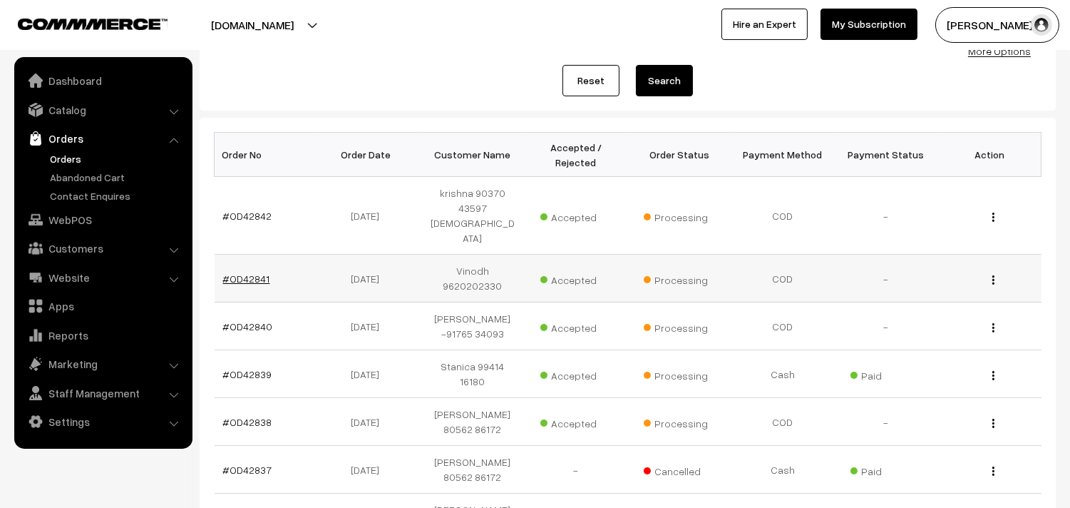
click at [224, 272] on link "#OD42841" at bounding box center [246, 278] width 47 height 12
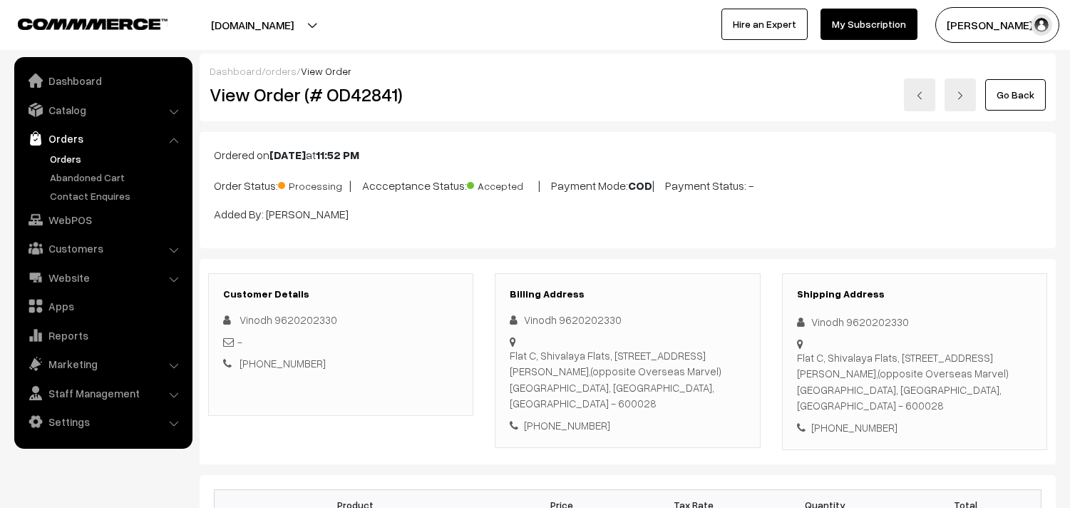
scroll to position [317, 0]
